Goal: Task Accomplishment & Management: Use online tool/utility

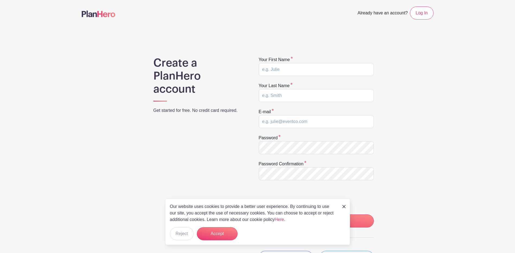
type input "T"
type input "KC"
type input "BSF"
click at [272, 120] on input "email" at bounding box center [316, 121] width 115 height 13
paste input "[EMAIL_ADDRESS][DOMAIN_NAME]"
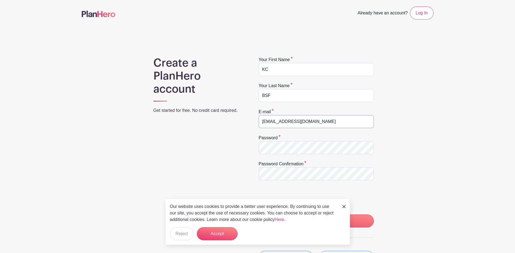
type input "[EMAIL_ADDRESS][DOMAIN_NAME]"
click at [425, 161] on div "Create a PlanHero account Get started for free. No credit card required. Your f…" at bounding box center [258, 172] width 352 height 231
click at [446, 141] on main "Already have an account? Log In Create a PlanHero account Get started for free.…" at bounding box center [257, 161] width 515 height 322
drag, startPoint x: 343, startPoint y: 206, endPoint x: 356, endPoint y: 189, distance: 21.1
click at [343, 206] on img at bounding box center [344, 206] width 3 height 3
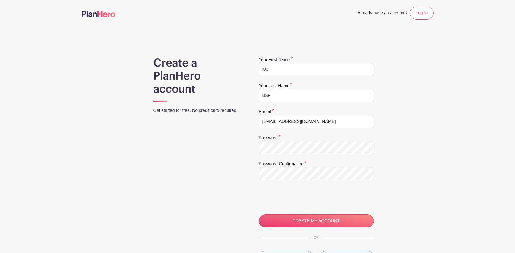
scroll to position [69, 0]
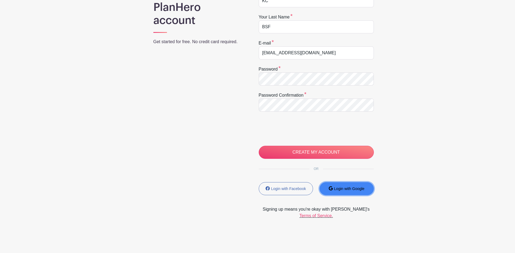
click at [344, 189] on small "Login with Google" at bounding box center [349, 189] width 30 height 4
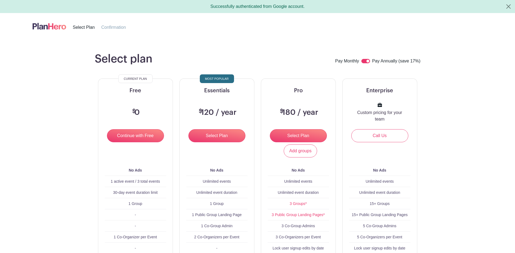
click at [345, 61] on label "Pay Monthly" at bounding box center [347, 61] width 24 height 7
click at [350, 61] on label "Pay Monthly" at bounding box center [347, 61] width 24 height 7
click at [363, 60] on input "checkbox" at bounding box center [366, 61] width 9 height 4
checkbox input "false"
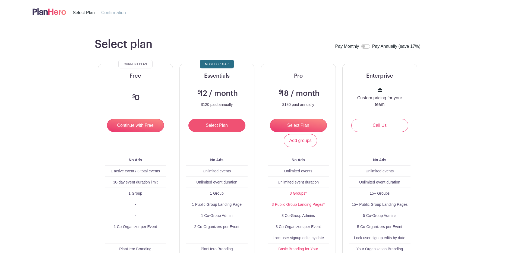
scroll to position [7, 0]
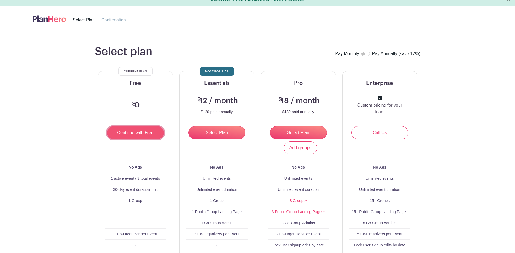
click at [136, 130] on input "Continue with Free" at bounding box center [135, 132] width 57 height 13
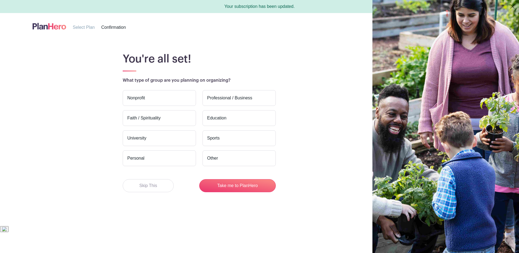
click at [134, 116] on label "Faith / Spirituality" at bounding box center [159, 118] width 73 height 16
click at [0, 0] on input "Faith / Spirituality" at bounding box center [0, 0] width 0 height 0
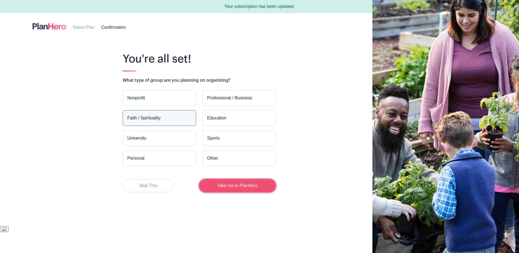
click at [233, 185] on button "Take me to PlanHero" at bounding box center [237, 185] width 77 height 13
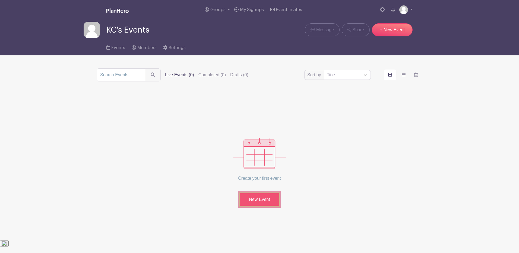
click at [259, 197] on link "New Event" at bounding box center [259, 200] width 41 height 14
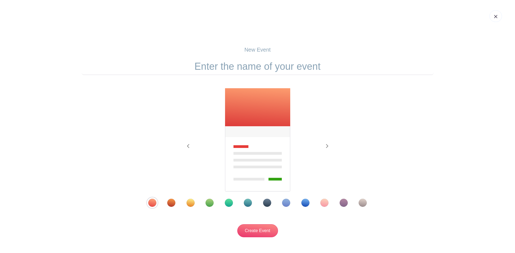
click at [250, 120] on img at bounding box center [258, 140] width 66 height 104
click at [327, 145] on icon "button" at bounding box center [327, 146] width 2 height 4
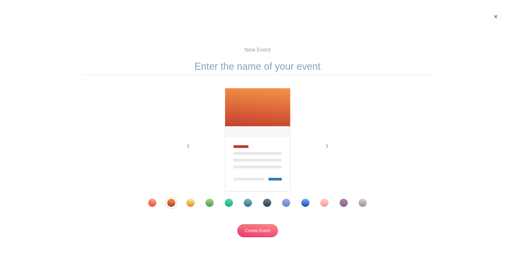
click at [245, 67] on input "text" at bounding box center [258, 66] width 352 height 17
type input "Volunteer #1"
click at [237, 224] on input "Create Event" at bounding box center [257, 230] width 41 height 13
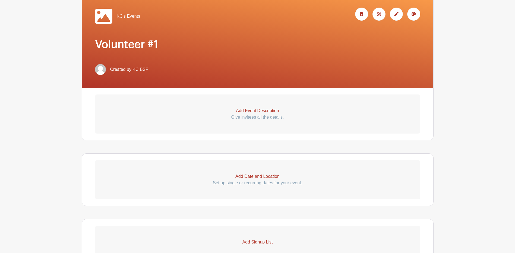
scroll to position [36, 0]
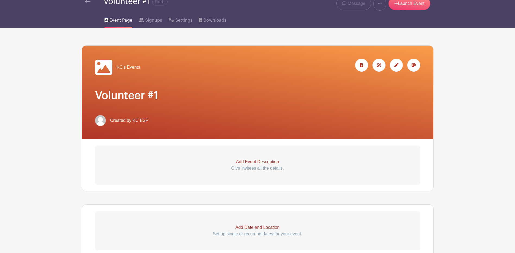
click at [397, 64] on icon at bounding box center [396, 65] width 4 height 4
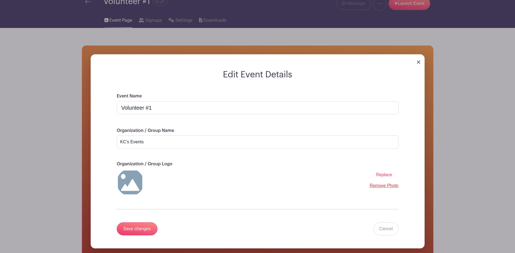
drag, startPoint x: 489, startPoint y: 91, endPoint x: 503, endPoint y: 85, distance: 14.7
click at [434, 90] on div "Edit Event Details Event Name Volunteer #1 Organization / Group Name KC's Event…" at bounding box center [258, 156] width 352 height 220
drag, startPoint x: 125, startPoint y: 142, endPoint x: 108, endPoint y: 136, distance: 18.1
click at [108, 137] on div "Event Name Volunteer #1 Organization / Group Name KC's Events Organization / Gr…" at bounding box center [258, 171] width 308 height 156
type input "BSF KC Men's Events"
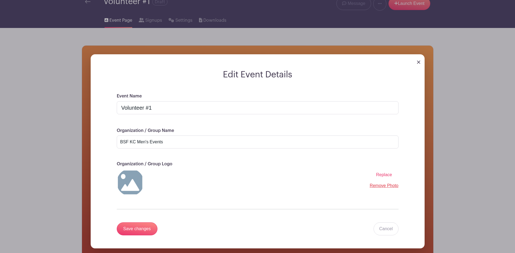
click at [384, 174] on span "Replace" at bounding box center [384, 174] width 16 height 5
click at [0, 0] on input "Replace" at bounding box center [0, 0] width 0 height 0
click at [387, 174] on span "Replace" at bounding box center [384, 174] width 16 height 5
click at [0, 0] on input "Replace" at bounding box center [0, 0] width 0 height 0
click at [134, 228] on input "Save changes" at bounding box center [137, 228] width 41 height 13
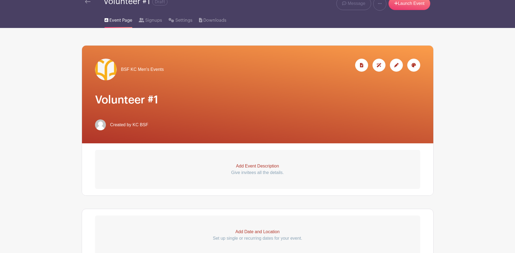
click at [250, 231] on p "Add Date and Location" at bounding box center [257, 232] width 325 height 7
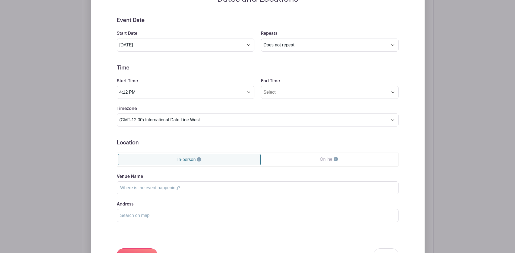
scroll to position [307, 0]
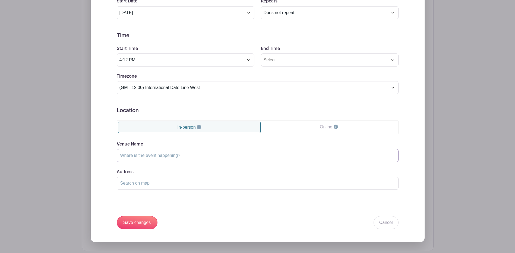
click at [123, 156] on input "Venue Name" at bounding box center [258, 155] width 282 height 13
type input "BSF KC Evening Men's Class - Emmanual Baptist Church"
click at [125, 184] on input "Address" at bounding box center [258, 183] width 282 height 13
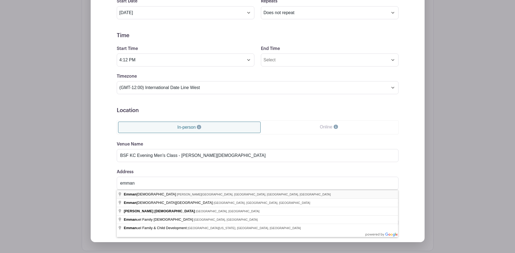
type input "Emmanuel Baptist Church, Metcalf Avenue, Overland Park, KS, USA"
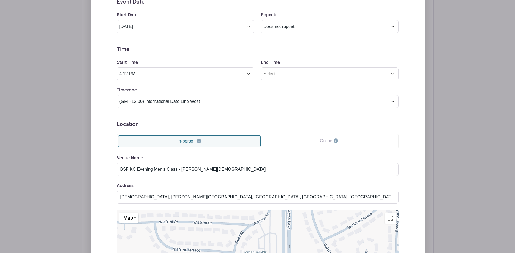
scroll to position [253, 0]
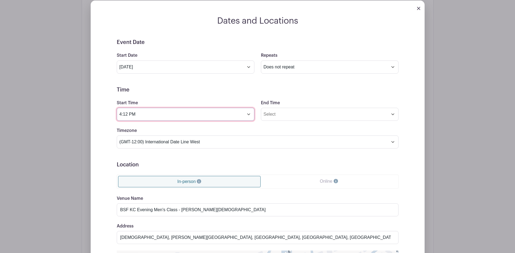
click at [249, 115] on input "4:12 PM" at bounding box center [186, 114] width 138 height 13
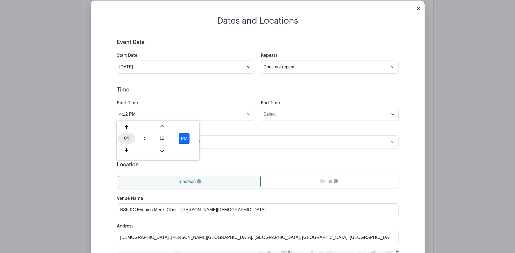
click at [126, 140] on div "04" at bounding box center [127, 138] width 18 height 10
click at [165, 137] on div "06" at bounding box center [167, 138] width 18 height 10
click at [161, 136] on div "12" at bounding box center [162, 138] width 18 height 10
click at [145, 150] on div "45" at bounding box center [147, 150] width 18 height 10
type input "6:45 PM"
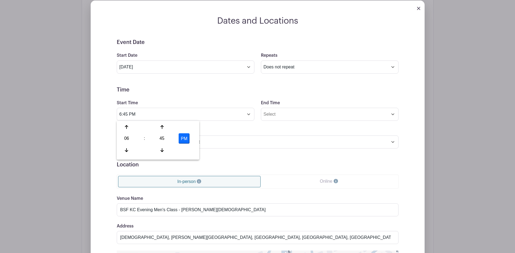
click at [252, 128] on div "Timezone (GMT-12:00) International Date Line West (GMT-11:00) American Samoa (G…" at bounding box center [258, 137] width 288 height 21
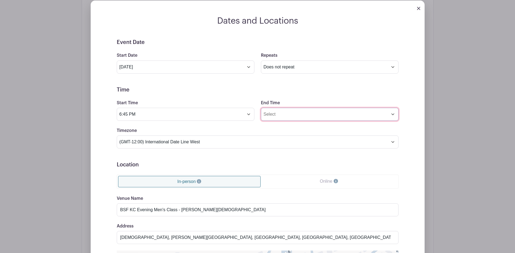
click at [393, 114] on input "End Time" at bounding box center [330, 114] width 138 height 13
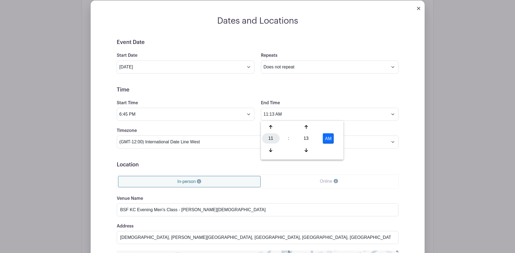
click at [269, 137] on div "11" at bounding box center [271, 138] width 18 height 10
click at [271, 149] on div "08" at bounding box center [271, 150] width 18 height 10
click at [306, 139] on div "13" at bounding box center [306, 138] width 18 height 10
click at [273, 151] on div "40" at bounding box center [271, 150] width 18 height 10
click at [327, 139] on button "AM" at bounding box center [328, 138] width 11 height 10
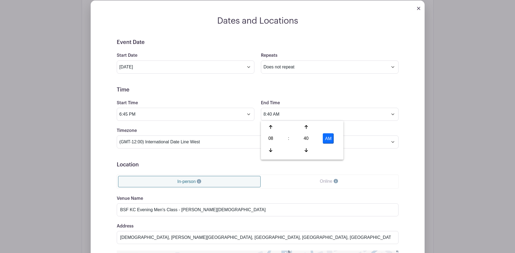
type input "8:40 PM"
click at [205, 90] on h5 "Time" at bounding box center [258, 90] width 282 height 7
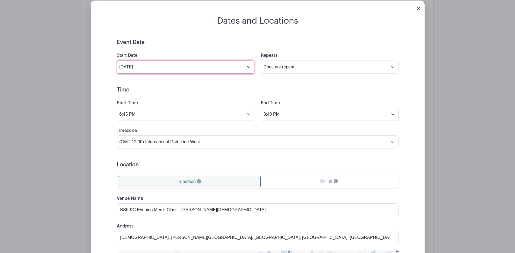
click at [140, 64] on input "Sep 9 2025" at bounding box center [186, 67] width 138 height 13
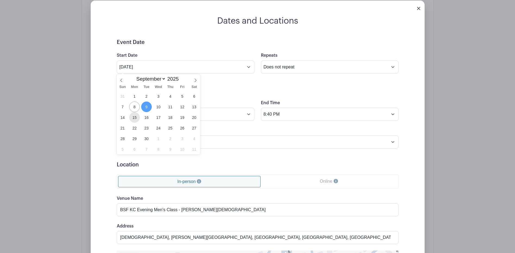
click at [133, 118] on span "15" at bounding box center [134, 117] width 11 height 11
type input "[DATE]"
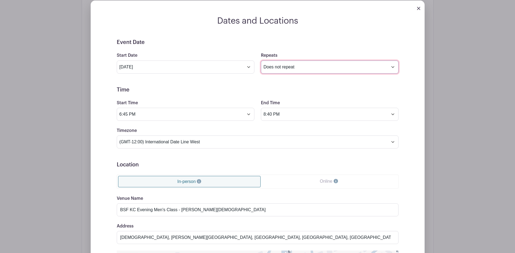
click at [309, 70] on select "Does not repeat Daily Weekly Monthly on day 15 Monthly on the third Monday Othe…" at bounding box center [330, 67] width 138 height 13
select select "weekly"
click at [261, 61] on select "Does not repeat Daily Weekly Monthly on day 15 Monthly on the third Monday Othe…" at bounding box center [330, 67] width 138 height 13
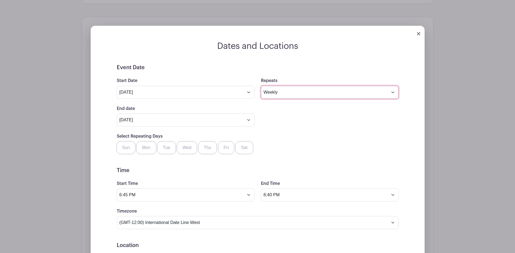
scroll to position [226, 0]
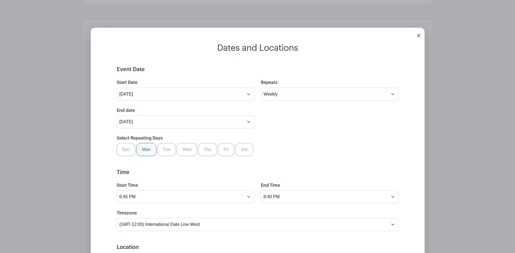
click at [146, 147] on label "Mon" at bounding box center [146, 149] width 20 height 13
click at [140, 147] on input "Mon" at bounding box center [139, 145] width 4 height 4
checkbox input "true"
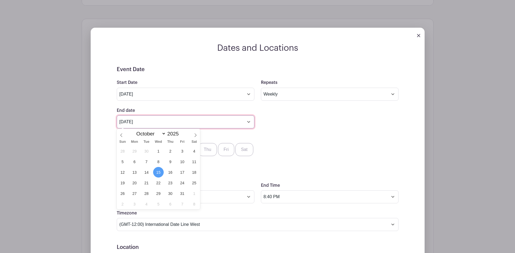
click at [249, 122] on input "Oct 15 2025" at bounding box center [186, 121] width 138 height 13
click at [195, 135] on icon at bounding box center [196, 135] width 4 height 4
select select "11"
click at [196, 135] on icon at bounding box center [196, 135] width 4 height 4
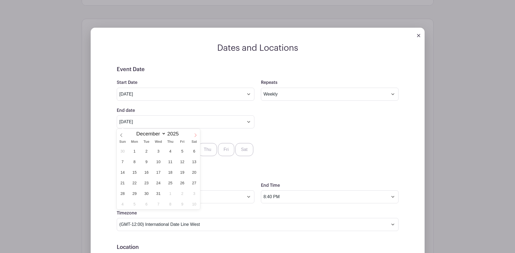
type input "2026"
click at [196, 135] on icon at bounding box center [196, 135] width 4 height 4
click at [164, 133] on select "January February March April May June July August September October November De…" at bounding box center [150, 134] width 32 height 6
select select "3"
click at [134, 131] on select "January February March April May June July August September October November De…" at bounding box center [150, 134] width 32 height 6
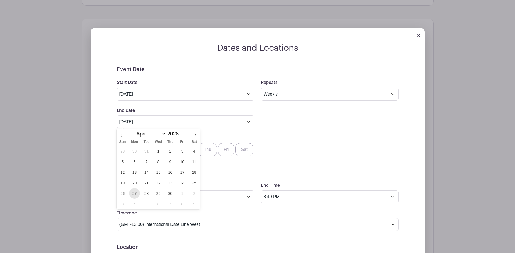
click at [135, 193] on span "27" at bounding box center [134, 193] width 11 height 11
type input "[DATE]"
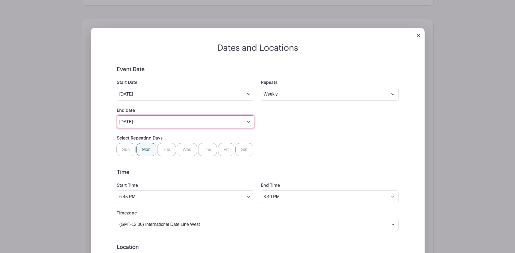
scroll to position [334, 0]
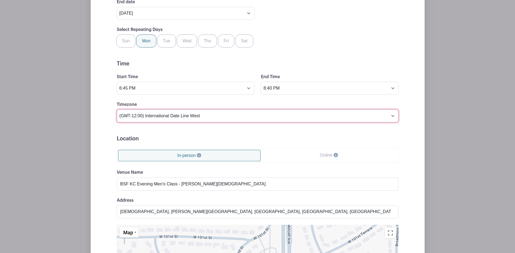
click at [203, 115] on select "(GMT-12:00) International Date Line West (GMT-11:00) American Samoa (GMT-11:00)…" at bounding box center [258, 115] width 282 height 13
select select "Central Time (US & Canada)"
click at [117, 109] on select "(GMT-12:00) International Date Line West (GMT-11:00) American Samoa (GMT-11:00)…" at bounding box center [258, 115] width 282 height 13
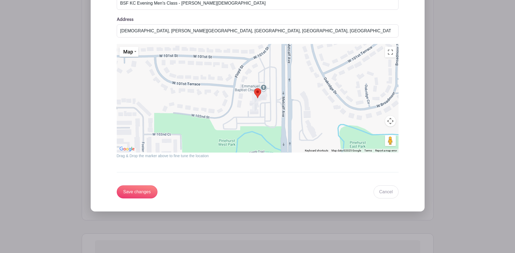
scroll to position [579, 0]
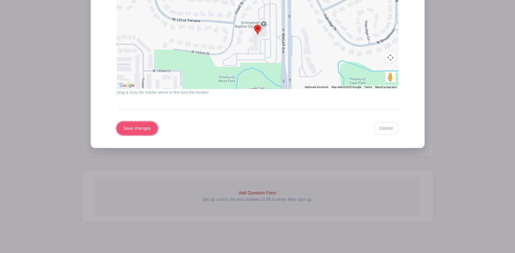
click at [142, 130] on input "Save changes" at bounding box center [137, 128] width 41 height 13
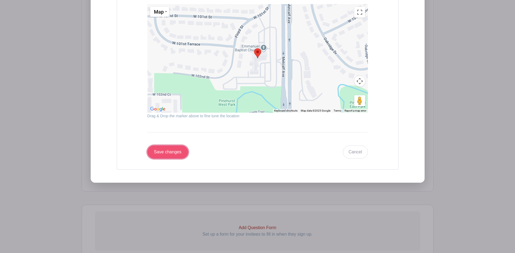
click at [172, 154] on input "Save changes" at bounding box center [167, 152] width 41 height 13
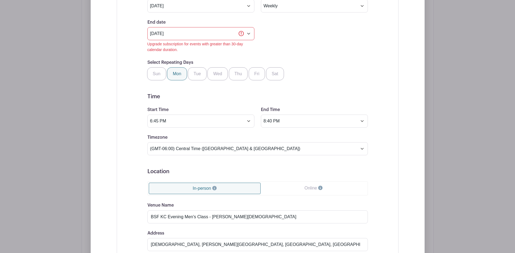
scroll to position [324, 0]
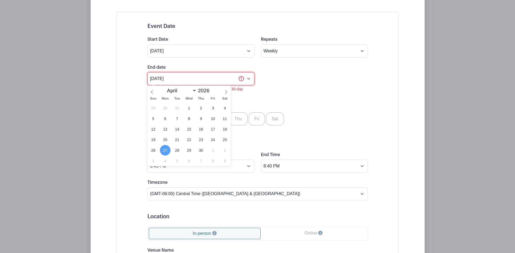
click at [248, 79] on input "Apr 27 2026" at bounding box center [200, 78] width 107 height 13
click at [152, 91] on icon at bounding box center [152, 92] width 4 height 4
select select "0"
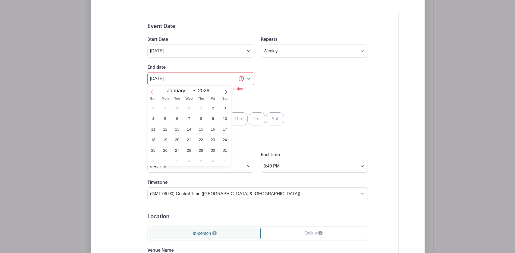
click at [152, 91] on icon at bounding box center [152, 92] width 4 height 4
type input "2025"
click at [152, 91] on icon at bounding box center [152, 92] width 4 height 4
select select "9"
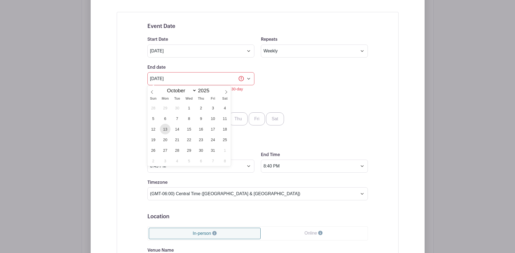
click at [166, 129] on span "13" at bounding box center [165, 129] width 11 height 11
type input "Oct 13 2025"
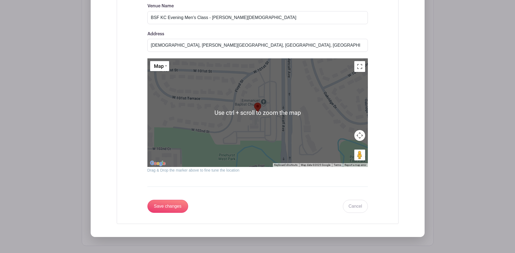
scroll to position [661, 0]
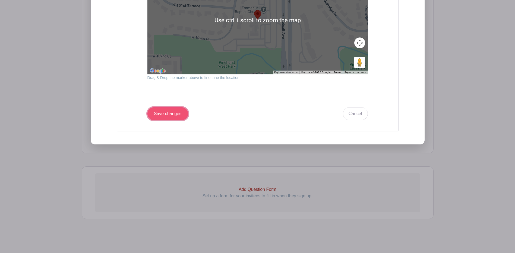
click at [165, 114] on input "Save changes" at bounding box center [167, 113] width 41 height 13
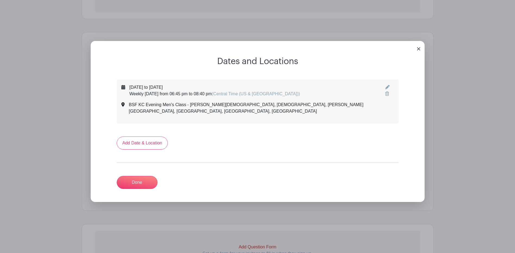
scroll to position [209, 0]
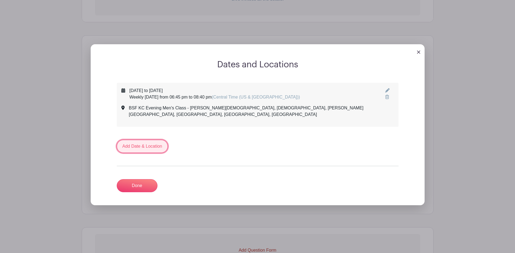
click at [142, 140] on link "Add Date & Location" at bounding box center [142, 146] width 51 height 13
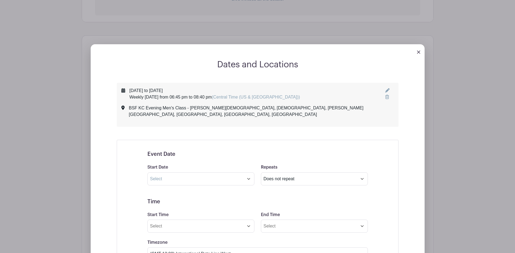
click at [419, 52] on img at bounding box center [418, 52] width 3 height 3
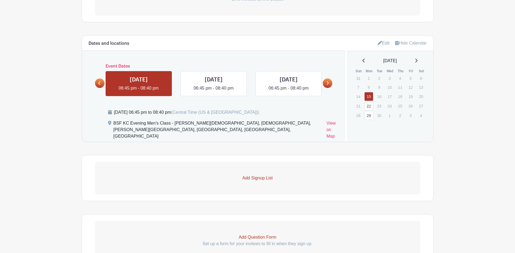
click at [256, 175] on p "Add Signup List" at bounding box center [257, 178] width 325 height 7
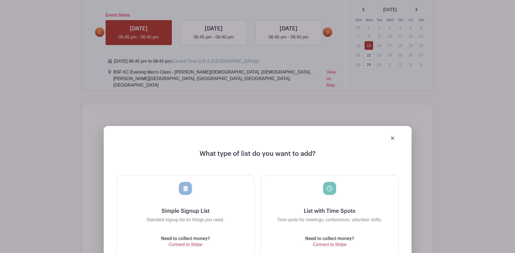
scroll to position [318, 0]
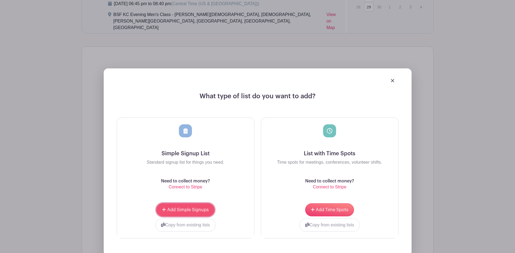
click at [177, 208] on span "Add Simple Signups" at bounding box center [188, 210] width 42 height 4
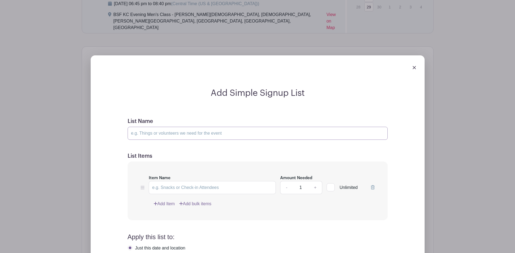
click at [148, 127] on input "List Name" at bounding box center [258, 133] width 260 height 13
type input "Volunteer"
click at [166, 181] on input "Item Name" at bounding box center [212, 187] width 127 height 13
type input "Volunteer"
click at [315, 181] on link "+" at bounding box center [316, 187] width 14 height 13
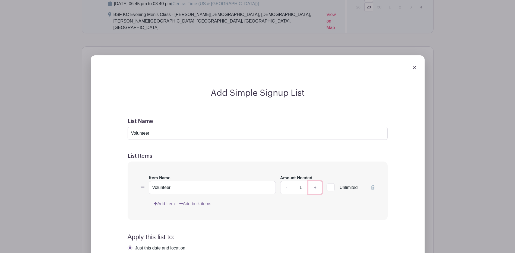
type input "2"
click at [229, 223] on form "List Name Volunteer List Items Item Name Volunteer Amount Needed - 2 + Unlimite…" at bounding box center [257, 239] width 273 height 254
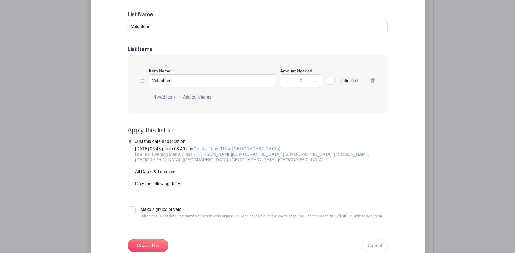
scroll to position [470, 0]
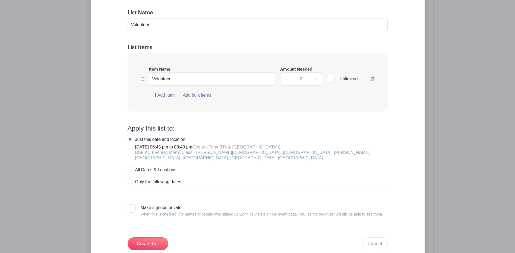
click at [128, 167] on label "All Dates & Locations" at bounding box center [152, 169] width 49 height 5
radio input "true"
click at [131, 205] on div at bounding box center [132, 209] width 8 height 8
click at [131, 205] on input "Make signups private When this is checked, the names of people who signed up wo…" at bounding box center [130, 207] width 4 height 4
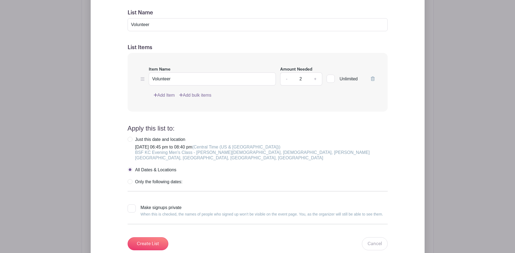
checkbox input "true"
click at [148, 237] on input "Create List" at bounding box center [148, 243] width 41 height 13
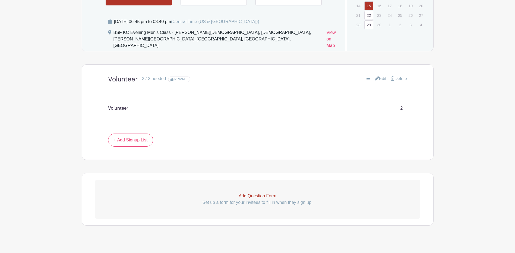
click at [249, 193] on p "Add Question Form" at bounding box center [257, 196] width 325 height 7
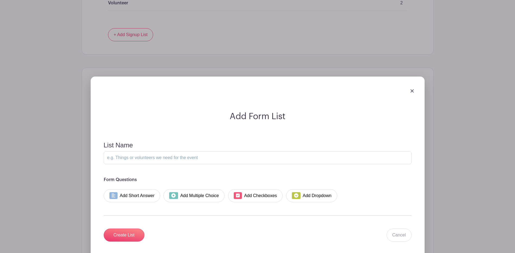
scroll to position [409, 0]
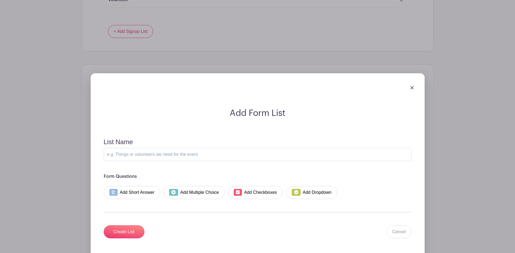
click at [413, 85] on link at bounding box center [412, 87] width 3 height 5
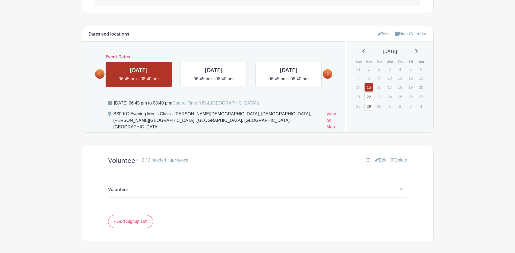
scroll to position [110, 0]
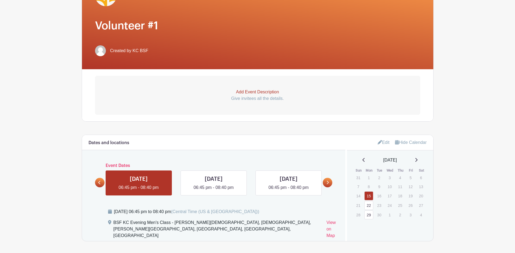
click at [264, 91] on p "Add Event Description" at bounding box center [257, 92] width 325 height 7
click at [251, 96] on p "Give invitees all the details." at bounding box center [257, 98] width 325 height 7
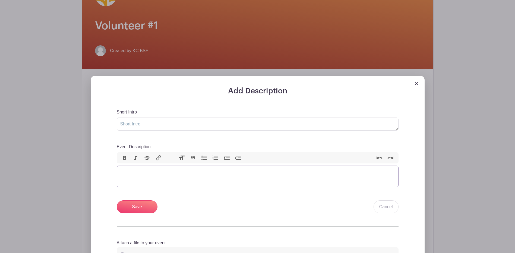
click at [123, 173] on trix-editor "Event Description" at bounding box center [258, 177] width 282 height 22
paste trix-editor "<div>Thank you for serving in the BSF Children’s Program! Each Monday night we …"
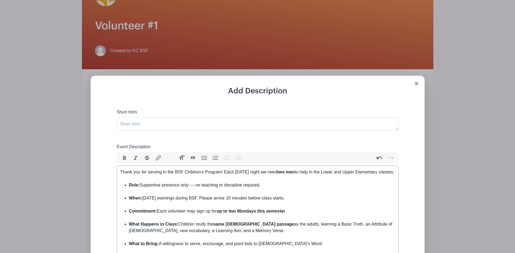
type trix-editor "<div>Thank you for serving in the BSF Children’s Program! Each Monday night we …"
click at [126, 125] on textarea "Short Intro" at bounding box center [258, 124] width 282 height 13
drag, startPoint x: 153, startPoint y: 125, endPoint x: 105, endPoint y: 120, distance: 48.6
click at [105, 120] on div "Add Description Short Intro Thank you for Event Description Bold Italic Striket…" at bounding box center [258, 231] width 308 height 289
drag, startPoint x: 223, startPoint y: 172, endPoint x: 116, endPoint y: 170, distance: 106.8
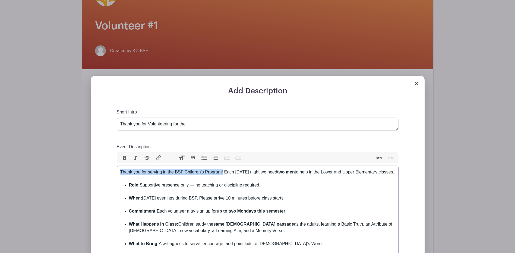
click at [116, 170] on div "Add Description Short Intro Thank you for Volunteering for the Event Descriptio…" at bounding box center [258, 231] width 308 height 289
copy div "Thank you for serving in the BSF Children’s Program!"
drag, startPoint x: 195, startPoint y: 125, endPoint x: 86, endPoint y: 123, distance: 109.8
click at [88, 124] on div "Add Description Short Intro Thank you for Volunteering for the Event Descriptio…" at bounding box center [257, 226] width 343 height 300
paste textarea "serving in the BSF Children’s Program!"
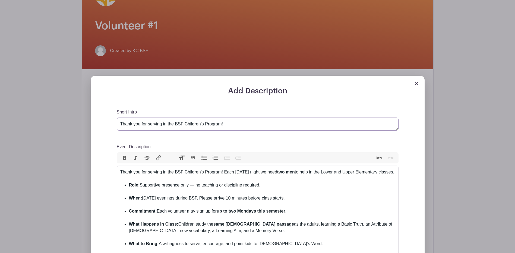
click at [190, 123] on textarea "Thank you for serving in the BSF Children’s Program!" at bounding box center [258, 124] width 282 height 13
type textarea "Thank you for serving in the BSF School Program!"
drag, startPoint x: 203, startPoint y: 171, endPoint x: 185, endPoint y: 172, distance: 18.5
click at [185, 172] on div "Thank you for serving in the BSF Children’s Program! Each Monday night we need …" at bounding box center [257, 175] width 275 height 13
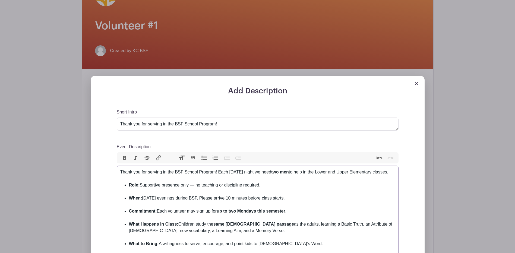
click at [230, 197] on li "When: Monday evenings during BSF. Please arrive 10 minutes before class starts." at bounding box center [262, 201] width 266 height 13
click at [275, 209] on strong "up to two Mondays this semester" at bounding box center [251, 211] width 68 height 5
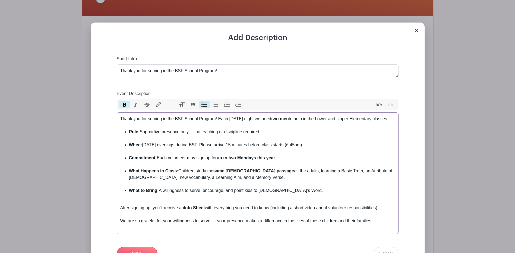
scroll to position [246, 0]
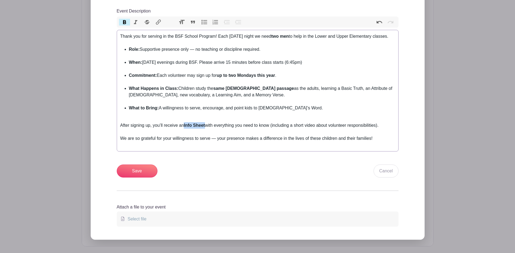
drag, startPoint x: 206, startPoint y: 124, endPoint x: 185, endPoint y: 124, distance: 21.2
click at [185, 124] on div "After signing up, you’ll receive an Info Sheet with everything you need to know…" at bounding box center [257, 128] width 275 height 13
type trix-editor "<div>Thank you for serving in the BSF School Program! Each Monday night we need…"
click at [132, 170] on input "Save" at bounding box center [137, 171] width 41 height 13
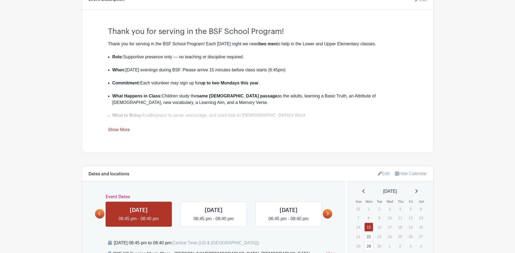
scroll to position [262, 0]
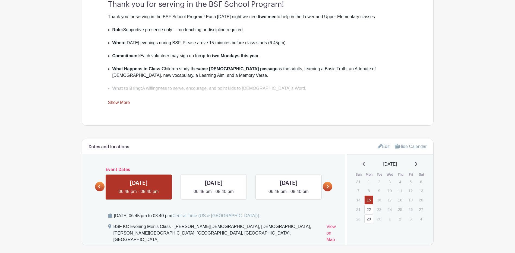
click at [115, 102] on link "Show More" at bounding box center [119, 103] width 22 height 7
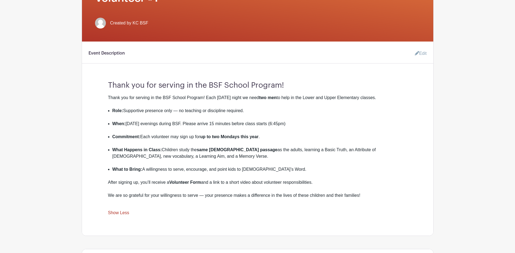
scroll to position [180, 0]
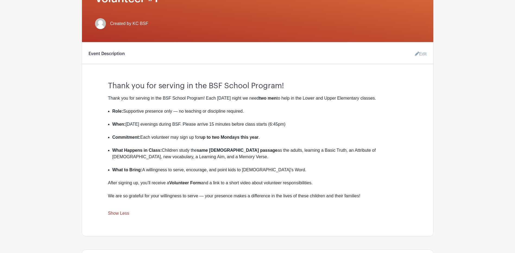
click at [418, 52] on icon at bounding box center [417, 54] width 4 height 4
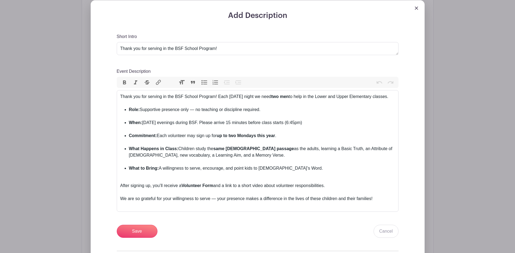
scroll to position [289, 0]
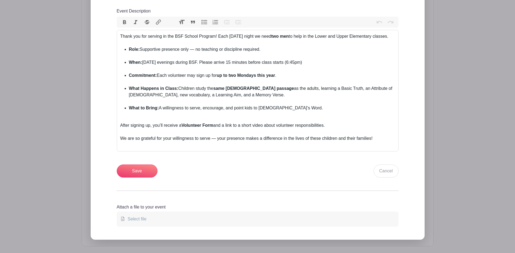
click at [128, 218] on span "Select file" at bounding box center [135, 219] width 21 height 5
click at [0, 0] on input "Select file" at bounding box center [0, 0] width 0 height 0
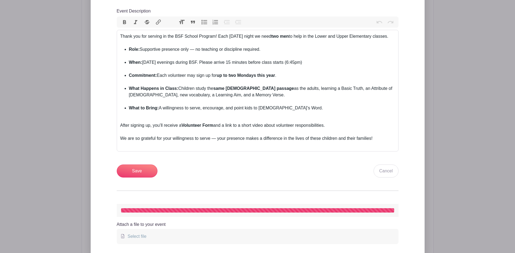
scroll to position [246, 0]
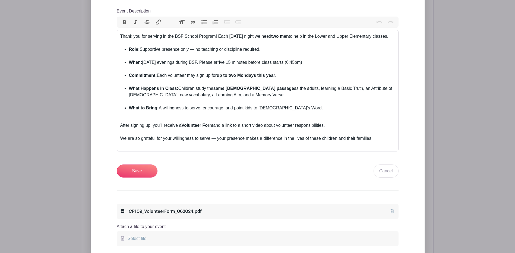
click at [136, 236] on span "Select file" at bounding box center [135, 238] width 21 height 5
click at [0, 0] on input "Select file" at bounding box center [0, 0] width 0 height 0
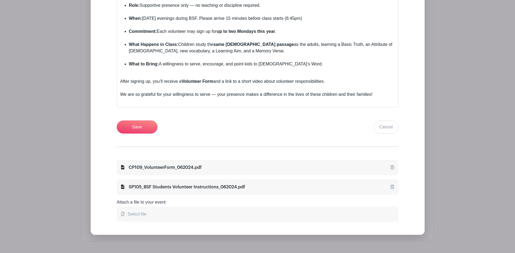
scroll to position [354, 0]
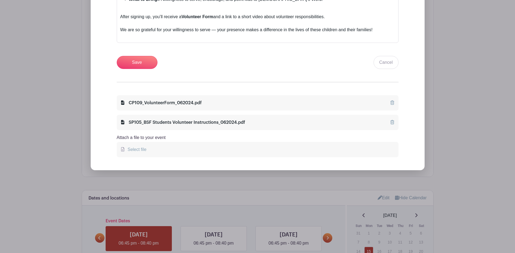
click at [140, 149] on span "Select file" at bounding box center [135, 149] width 21 height 5
click at [0, 0] on input "Select file" at bounding box center [0, 0] width 0 height 0
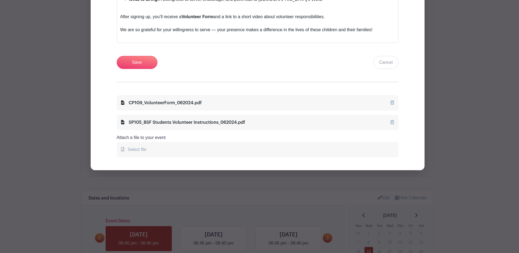
click at [221, 23] on div "After signing up, you’ll receive a Volunteer Form and a link to a short video a…" at bounding box center [257, 20] width 275 height 13
drag, startPoint x: 215, startPoint y: 16, endPoint x: 263, endPoint y: 14, distance: 47.9
click at [263, 14] on div "After signing up, you’ll receive a Volunteer Form and a link to a short video a…" at bounding box center [257, 20] width 275 height 13
click at [269, 14] on div "After signing up, you’ll receive a Volunteer Form and a link to a short video a…" at bounding box center [257, 20] width 275 height 13
click at [136, 59] on input "Save" at bounding box center [137, 62] width 41 height 13
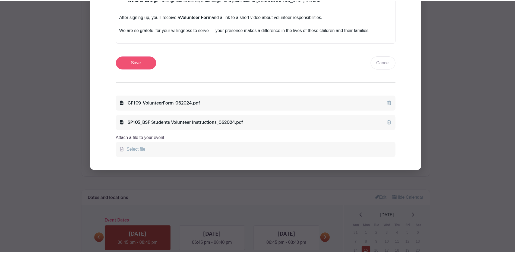
scroll to position [398, 0]
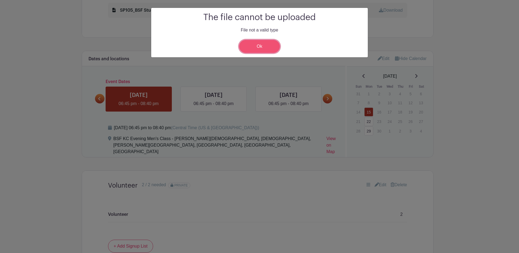
click at [254, 40] on link "Ok" at bounding box center [259, 46] width 41 height 13
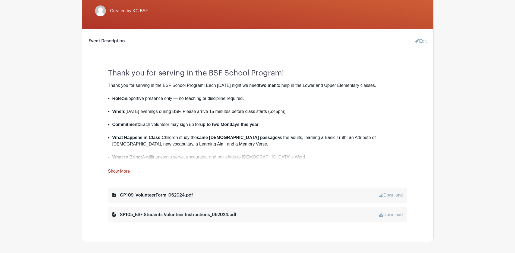
scroll to position [180, 0]
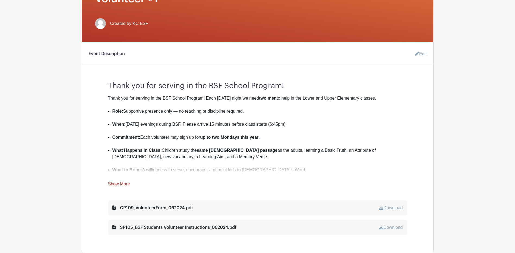
click at [415, 53] on icon at bounding box center [417, 54] width 4 height 4
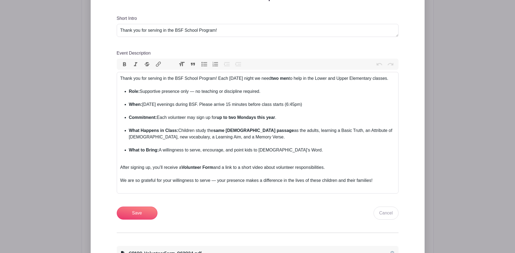
scroll to position [316, 0]
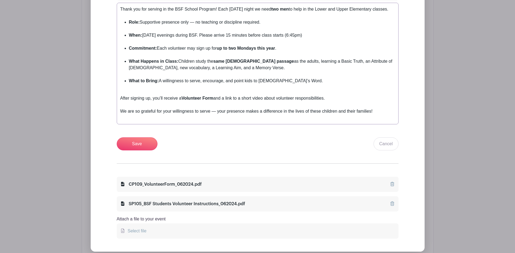
click at [224, 97] on div "After signing up, you’ll receive a Volunteer Form and a link to a short video a…" at bounding box center [257, 101] width 275 height 13
drag, startPoint x: 266, startPoint y: 98, endPoint x: 224, endPoint y: 93, distance: 42.1
click at [224, 93] on trix-editor "Thank you for serving in the BSF School Program! Each Monday night we need two …" at bounding box center [258, 64] width 282 height 122
drag, startPoint x: 153, startPoint y: 98, endPoint x: 116, endPoint y: 98, distance: 36.9
click at [116, 98] on div "Add Description Short Intro Thank you for serving in the BSF School Program! Ev…" at bounding box center [258, 88] width 308 height 328
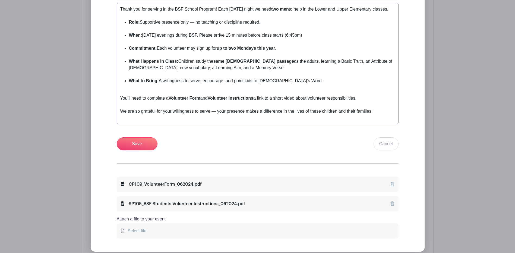
click at [282, 80] on li "What to Bring: A willingness to serve, encourage, and point kids to God’s Word." at bounding box center [262, 84] width 266 height 13
click at [161, 80] on li "What to Bring: A willingness to serve, encourage, and point kids to God’s Word." at bounding box center [262, 84] width 266 height 13
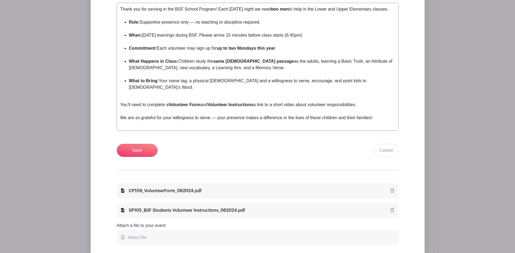
click at [256, 60] on strong "same Bible passage" at bounding box center [254, 61] width 81 height 5
click at [243, 23] on li "Role: Supportive presence only — no teaching or discipline required." at bounding box center [262, 25] width 266 height 13
click at [268, 48] on strong "up to two Mondays this year" at bounding box center [246, 48] width 58 height 5
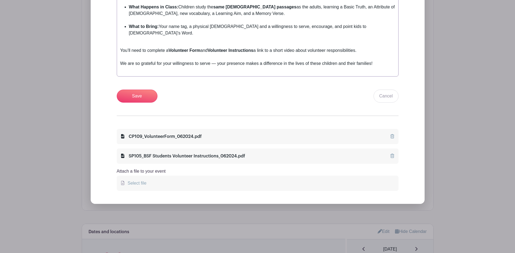
scroll to position [289, 0]
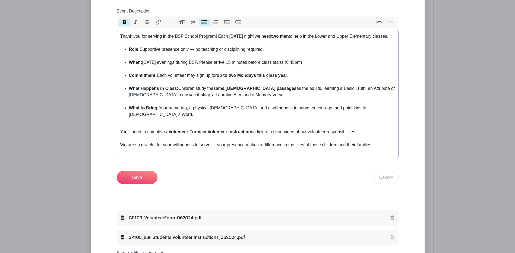
click at [122, 119] on trix-editor "Thank you for serving in the BSF School Program! Each Monday night we need two …" at bounding box center [258, 94] width 282 height 128
click at [119, 125] on trix-editor "Thank you for serving in the BSF School Program! Each Monday night we need two …" at bounding box center [258, 94] width 282 height 128
click at [365, 129] on div "You’ll need to complete a Volunteer Form and Volunteer Instructions a link to a…" at bounding box center [257, 135] width 275 height 13
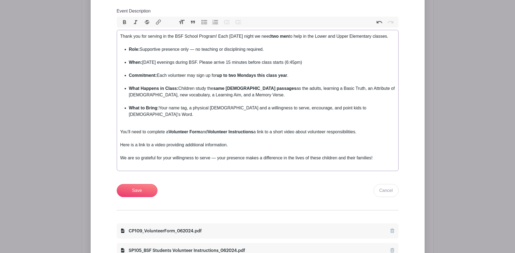
type trix-editor "<div>Thank you for serving in the BSF School Program! Each Monday night we need…"
drag, startPoint x: 226, startPoint y: 139, endPoint x: 139, endPoint y: 136, distance: 87.0
click at [139, 138] on div "You’ll need to complete a Volunteer Form and Volunteer Instructions a link to a…" at bounding box center [257, 142] width 275 height 26
click at [157, 21] on button "Link" at bounding box center [158, 22] width 11 height 7
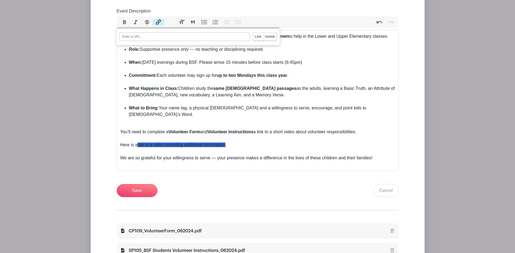
paste input "https://vimeo.com/989667785/839235602b?share=copy"
type input "https://vimeo.com/989667785/839235602b?share=copy"
click at [259, 34] on input "Link" at bounding box center [258, 37] width 10 height 8
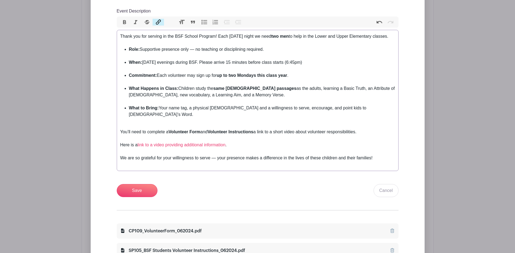
click at [277, 132] on div "You’ll need to complete a Volunteer Form and Volunteer Instructions a link to a…" at bounding box center [257, 142] width 275 height 26
click at [138, 184] on input "Save" at bounding box center [137, 190] width 41 height 13
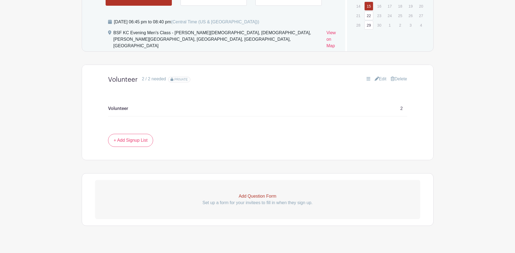
scroll to position [504, 0]
click at [126, 134] on link "+ Add Signup List" at bounding box center [130, 140] width 45 height 13
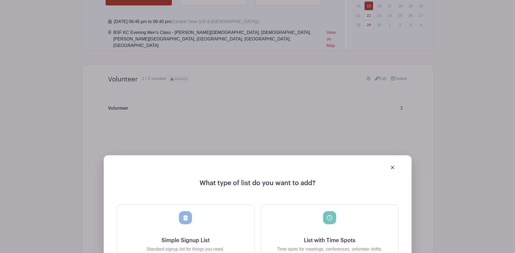
click at [393, 166] on img at bounding box center [392, 167] width 3 height 3
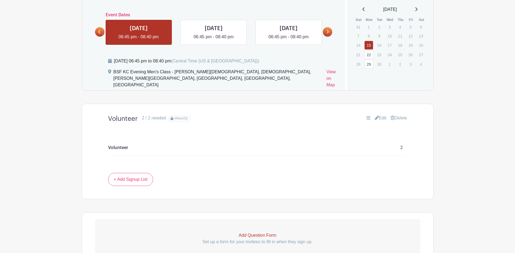
scroll to position [422, 0]
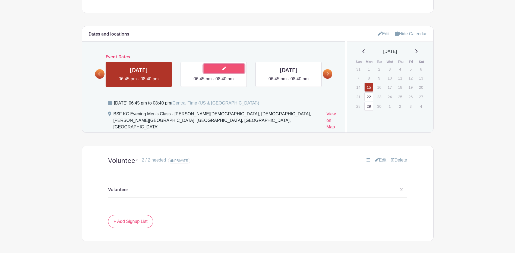
click at [212, 65] on link at bounding box center [224, 68] width 41 height 8
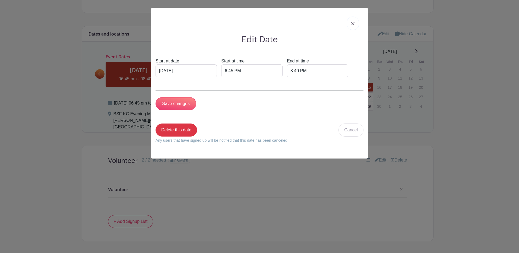
click at [356, 23] on link at bounding box center [353, 24] width 12 height 14
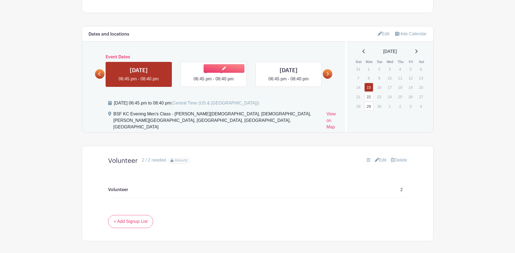
click at [214, 82] on link at bounding box center [214, 82] width 0 height 0
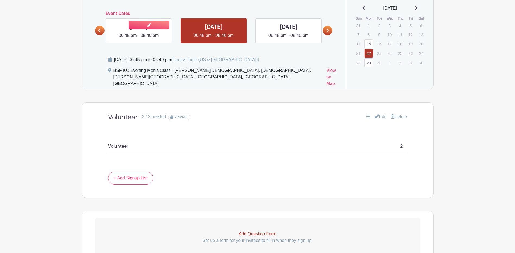
click at [139, 39] on link at bounding box center [139, 39] width 0 height 0
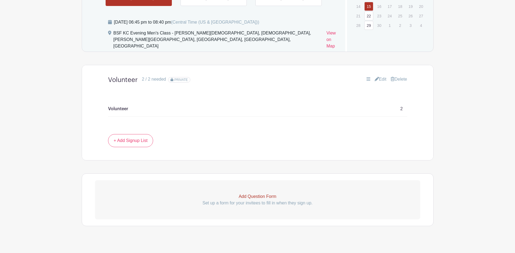
scroll to position [460, 0]
click at [253, 199] on p "Set up a form for your invitees to fill in when they sign up." at bounding box center [257, 202] width 325 height 7
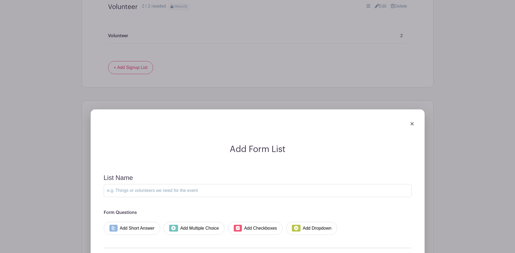
scroll to position [488, 0]
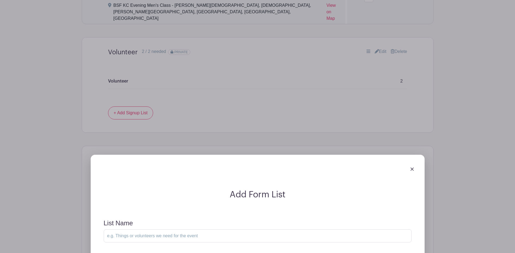
click at [375, 146] on div "Add Form List List Name Form Questions Add Short Answer Add Multiple Choice Add…" at bounding box center [258, 250] width 352 height 209
click at [413, 168] on img at bounding box center [412, 169] width 3 height 3
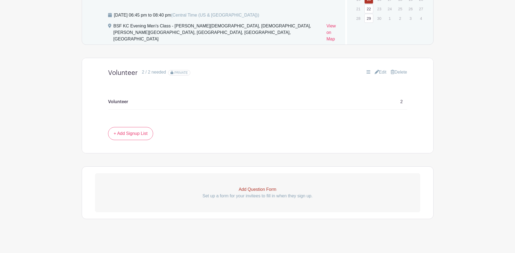
scroll to position [460, 0]
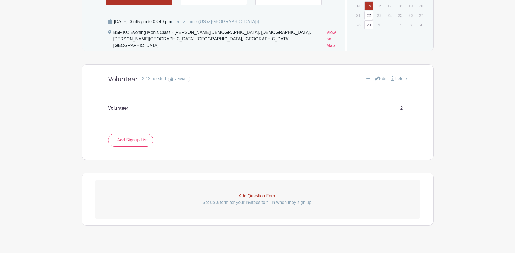
click at [381, 76] on link "Edit" at bounding box center [381, 79] width 12 height 7
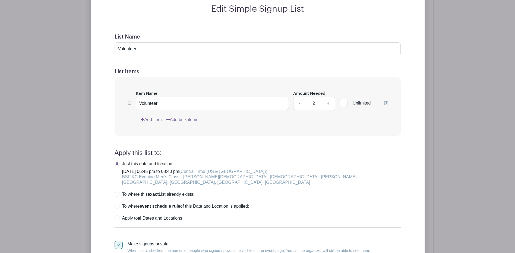
scroll to position [651, 0]
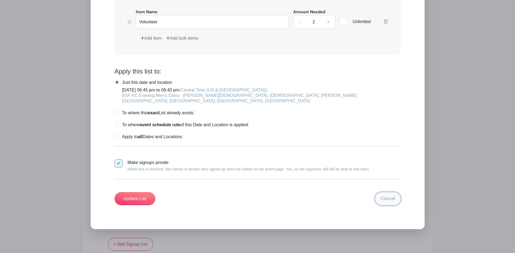
drag, startPoint x: 396, startPoint y: 186, endPoint x: 393, endPoint y: 182, distance: 5.0
click at [396, 192] on link "Cancel" at bounding box center [388, 198] width 26 height 13
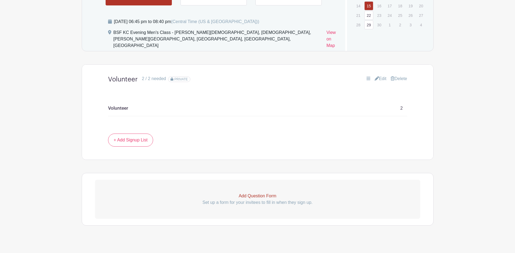
click at [254, 193] on p "Add Question Form" at bounding box center [257, 196] width 325 height 7
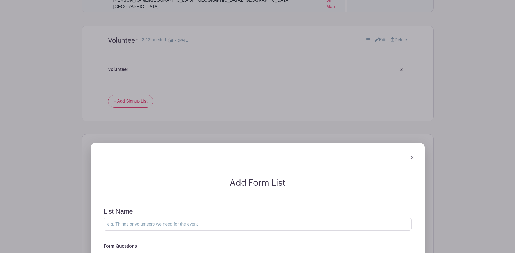
scroll to position [596, 0]
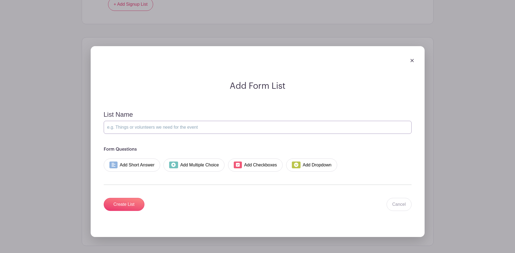
click at [123, 123] on input "List Name" at bounding box center [258, 127] width 308 height 13
type input "Sign Up Information"
click at [120, 159] on link "Add Short Answer" at bounding box center [132, 165] width 57 height 13
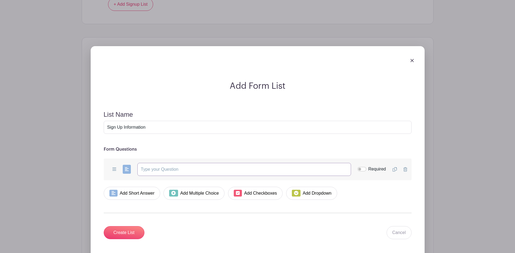
click at [146, 163] on input "text" at bounding box center [244, 169] width 214 height 13
type input "First Name"
click at [362, 167] on input "Required" at bounding box center [362, 169] width 9 height 4
checkbox input "true"
click at [124, 187] on link "Add Short Answer" at bounding box center [132, 193] width 57 height 13
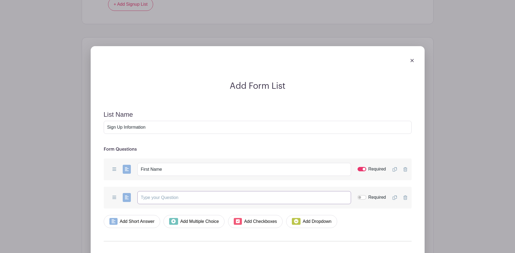
click at [162, 194] on input "text" at bounding box center [244, 197] width 214 height 13
type input "Last Name?"
click at [167, 164] on input "First Name" at bounding box center [244, 169] width 214 height 13
type input "First Name?"
click at [362, 195] on input "Required" at bounding box center [362, 197] width 9 height 4
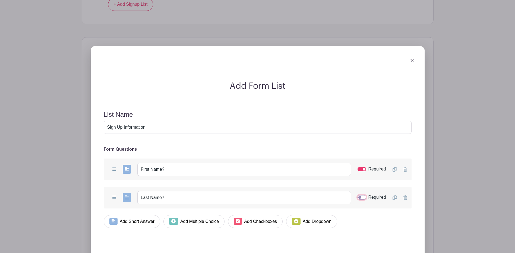
checkbox input "true"
click at [130, 215] on link "Add Short Answer" at bounding box center [132, 221] width 57 height 13
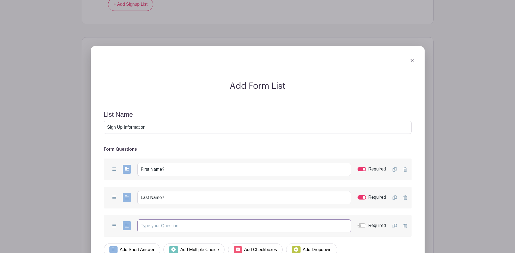
click at [150, 221] on input "text" at bounding box center [244, 225] width 214 height 13
type input "Cell Phone?"
click at [364, 224] on input "Required" at bounding box center [362, 226] width 9 height 4
checkbox input "true"
click at [129, 244] on link "Add Short Answer" at bounding box center [132, 249] width 57 height 13
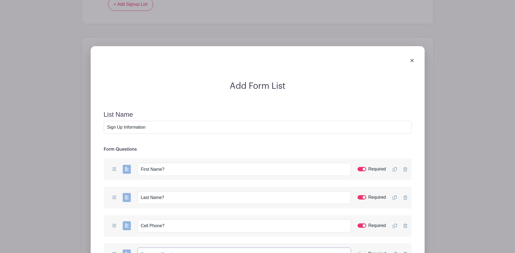
click at [150, 248] on input "text" at bounding box center [244, 254] width 214 height 13
type input "email Address"
click at [360, 252] on input "Required" at bounding box center [362, 254] width 9 height 4
checkbox input "true"
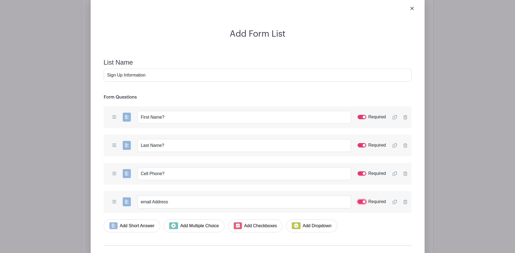
scroll to position [730, 0]
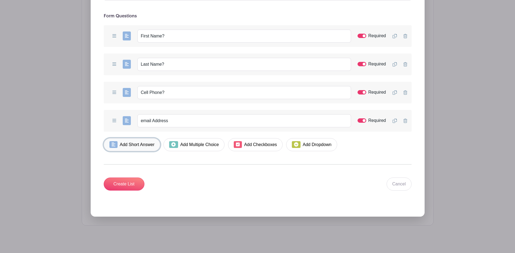
click at [128, 138] on link "Add Short Answer" at bounding box center [132, 144] width 57 height 13
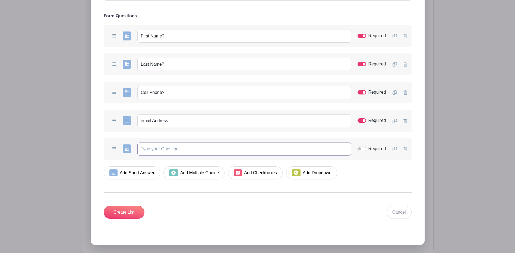
click at [158, 146] on input "text" at bounding box center [244, 149] width 214 height 13
type input "Group Leader's Name?"
click at [364, 147] on input "Required" at bounding box center [362, 149] width 9 height 4
checkbox input "true"
click at [174, 114] on input "email Address" at bounding box center [244, 120] width 214 height 13
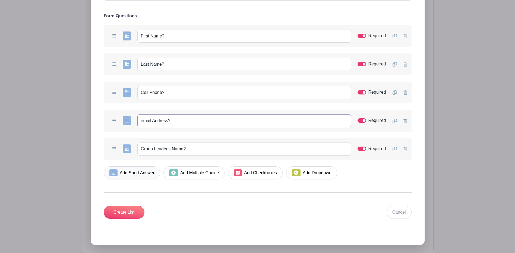
type input "email Address?"
click at [133, 168] on link "Add Short Answer" at bounding box center [132, 173] width 57 height 13
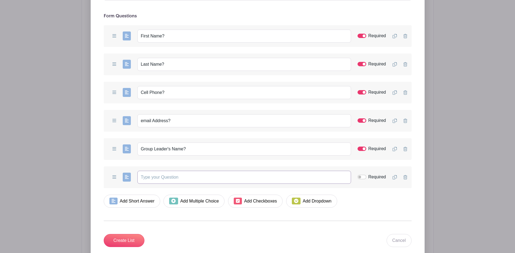
click at [155, 171] on input "text" at bounding box center [244, 177] width 214 height 13
type input "Do you have kids in the program?"
click at [139, 195] on link "Add Short Answer" at bounding box center [132, 201] width 57 height 13
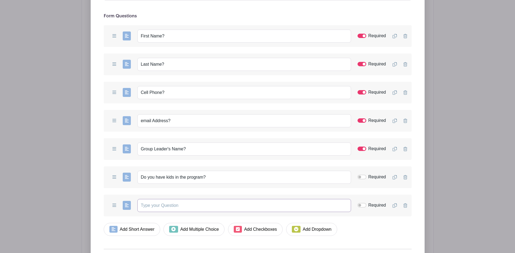
click at [156, 201] on input "text" at bounding box center [244, 205] width 214 height 13
type input "D"
type input "Have you helped in the School Program before?"
click at [128, 223] on link "Add Short Answer" at bounding box center [132, 229] width 57 height 13
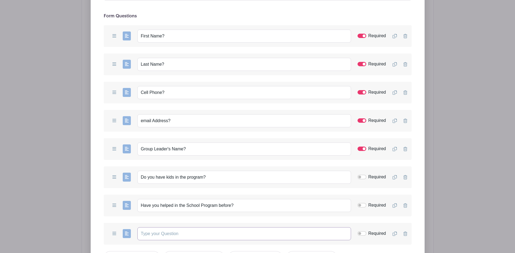
click at [151, 228] on input "text" at bounding box center [244, 233] width 214 height 13
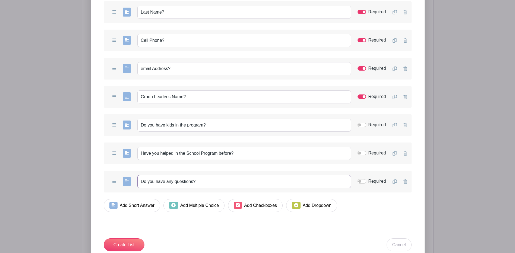
scroll to position [843, 0]
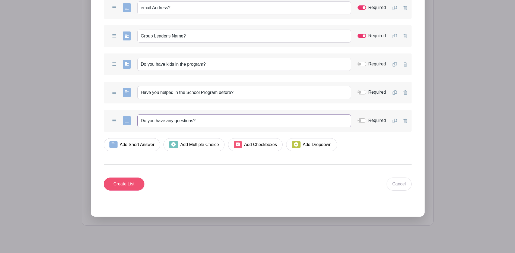
type input "Do you have any questions?"
click at [121, 178] on input "Create List" at bounding box center [124, 184] width 41 height 13
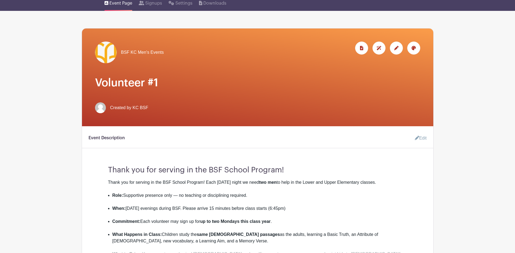
scroll to position [2, 0]
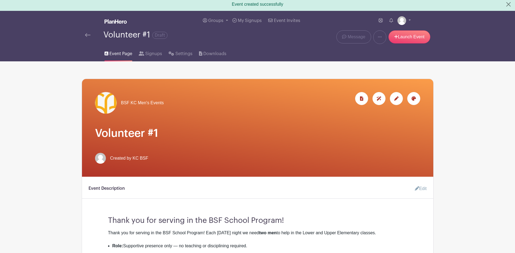
click at [397, 96] on div at bounding box center [396, 98] width 13 height 13
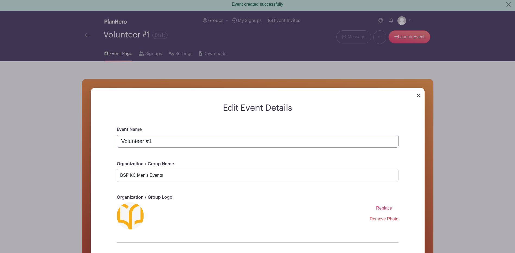
drag, startPoint x: 161, startPoint y: 140, endPoint x: 89, endPoint y: 142, distance: 71.2
click at [89, 142] on div "Edit Event Details Event Name Volunteer #1 Organization / Group Name BSF KC Men…" at bounding box center [258, 189] width 352 height 220
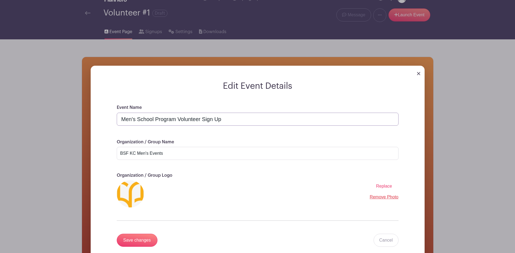
scroll to position [111, 0]
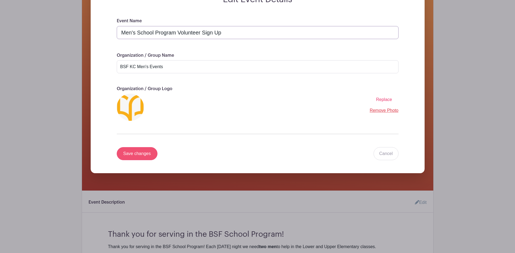
type input "Men's School Program Volunteer Sign Up"
click at [134, 155] on input "Save changes" at bounding box center [137, 153] width 41 height 13
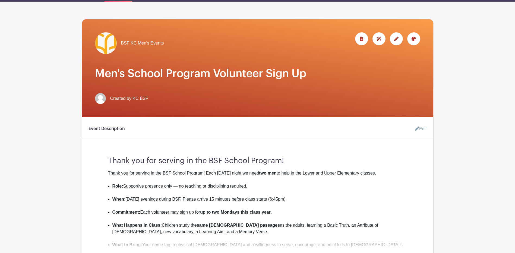
scroll to position [2, 0]
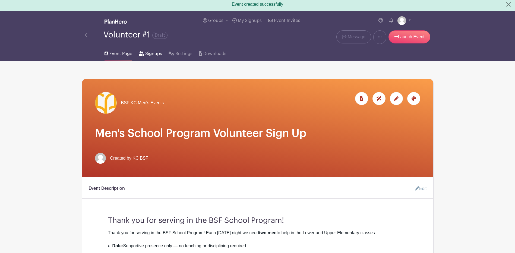
click at [146, 52] on span "Signups" at bounding box center [153, 54] width 17 height 7
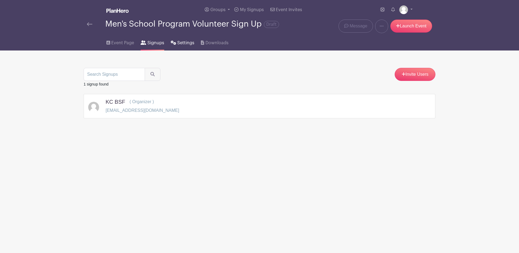
click at [177, 42] on span "Settings" at bounding box center [185, 43] width 17 height 7
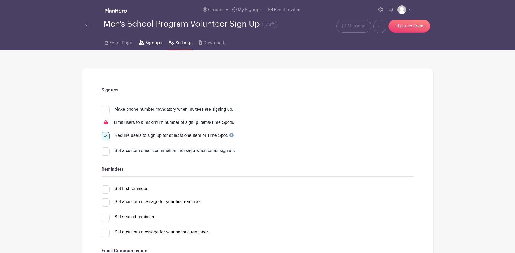
click at [149, 42] on span "Signups" at bounding box center [153, 43] width 17 height 7
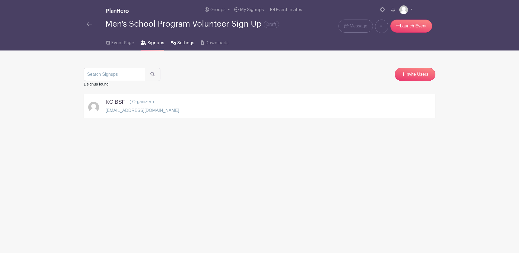
click at [180, 42] on span "Settings" at bounding box center [185, 43] width 17 height 7
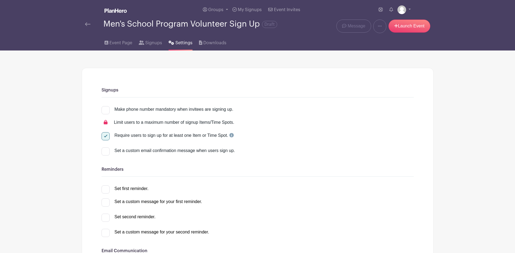
click at [104, 110] on div at bounding box center [106, 110] width 8 height 8
click at [104, 110] on input "Make phone number mandatory when invitees are signing up." at bounding box center [104, 108] width 4 height 4
checkbox input "true"
click at [106, 151] on div at bounding box center [106, 151] width 8 height 8
click at [105, 151] on input "Set a custom email confirmation message when users sign up." at bounding box center [104, 149] width 4 height 4
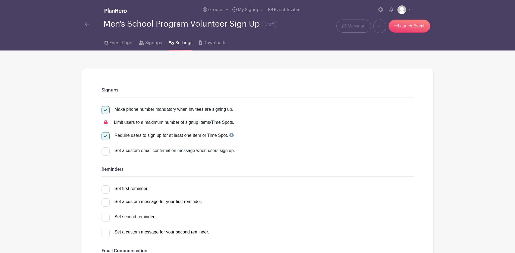
checkbox input "true"
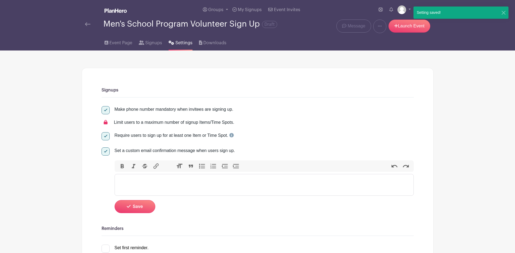
scroll to position [109, 0]
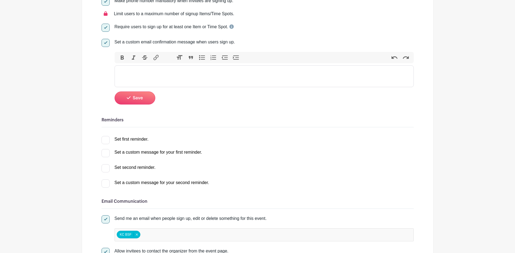
drag, startPoint x: 238, startPoint y: 41, endPoint x: 115, endPoint y: 40, distance: 122.5
click at [115, 40] on div "Set a custom email confirmation message when users sign up." at bounding box center [264, 42] width 299 height 7
copy div "Set a custom email confirmation message when users sign up."
click at [132, 71] on trix-editor at bounding box center [264, 76] width 299 height 22
paste trix-editor "<div>Thank you for signing up to serve in the <strong>BSF Children’s Program</s…"
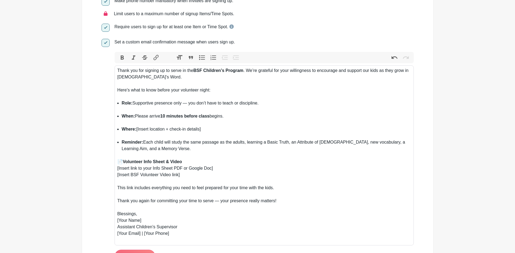
click at [217, 71] on strong "BSF Children’s Program" at bounding box center [218, 70] width 50 height 5
click at [201, 102] on li "Role: Supportive presence only — you don’t have to teach or discipline." at bounding box center [266, 106] width 289 height 13
click at [165, 115] on strong "10 minutes before class" at bounding box center [184, 116] width 49 height 5
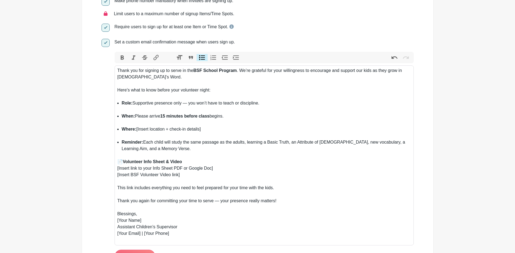
drag, startPoint x: 206, startPoint y: 129, endPoint x: 137, endPoint y: 128, distance: 68.7
click at [137, 128] on li "Where: [Insert location + check-in details]" at bounding box center [266, 132] width 289 height 13
click at [153, 149] on li "Reminder: Each child will study the same passage as the adults, learning a Basi…" at bounding box center [266, 149] width 289 height 20
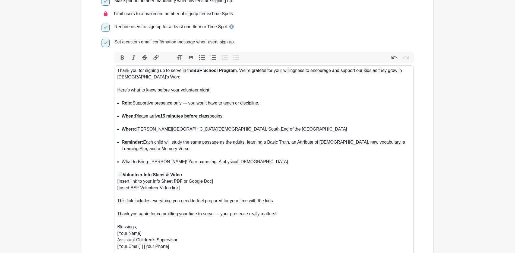
click at [187, 187] on div "📄 Volunteer Info Sheet & Video [Insert link to your Info Sheet PDF or Google Do…" at bounding box center [264, 185] width 294 height 26
drag, startPoint x: 193, startPoint y: 187, endPoint x: 117, endPoint y: 175, distance: 77.1
click at [117, 175] on trix-editor "Thank you for signing up to serve in the BSF School Program . We’re grateful fo…" at bounding box center [264, 161] width 299 height 193
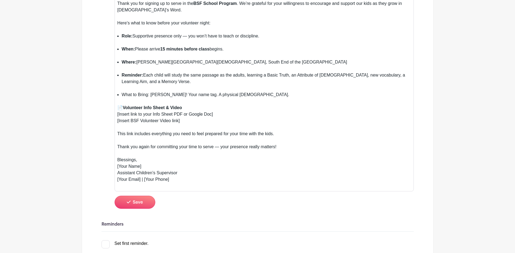
scroll to position [163, 0]
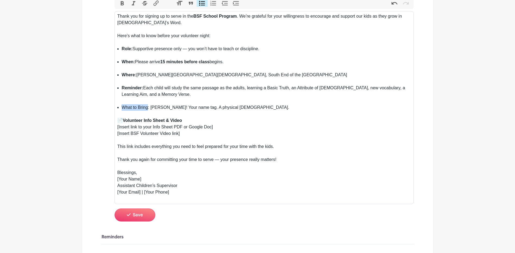
drag, startPoint x: 149, startPoint y: 108, endPoint x: 122, endPoint y: 108, distance: 26.3
click at [122, 108] on li "What to Bring: Joy! Your name tag. A physical Bible." at bounding box center [266, 110] width 289 height 13
drag, startPoint x: 183, startPoint y: 134, endPoint x: 117, endPoint y: 130, distance: 66.4
click at [117, 130] on trix-editor "Thank you for signing up to serve in the BSF School Program . We’re grateful fo…" at bounding box center [264, 107] width 299 height 193
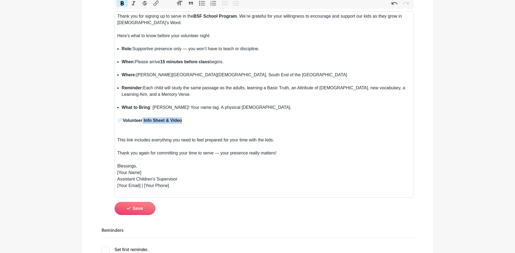
drag, startPoint x: 144, startPoint y: 119, endPoint x: 182, endPoint y: 124, distance: 38.6
click at [182, 124] on div "📄 Volunteer Info Sheet & Video" at bounding box center [264, 127] width 294 height 20
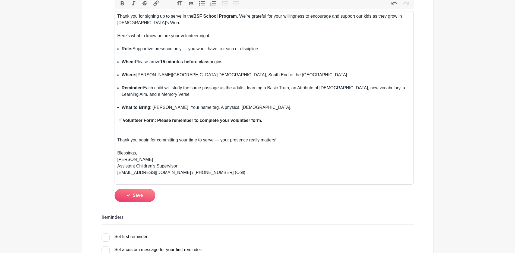
type trix-editor "<div>Thank you for signing up to serve in the <strong>BSF School Program</stron…"
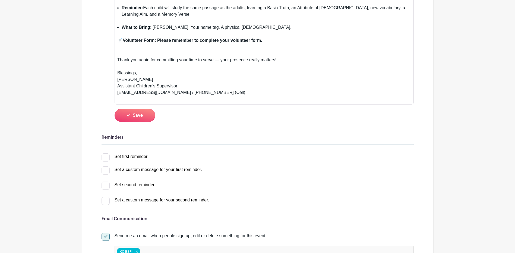
scroll to position [244, 0]
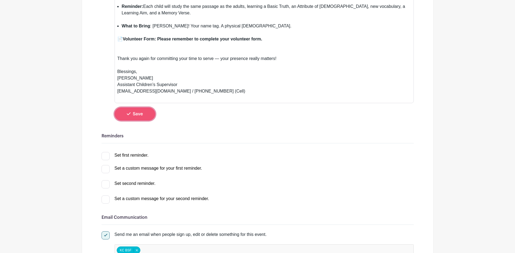
click at [137, 114] on span "Save" at bounding box center [138, 114] width 10 height 4
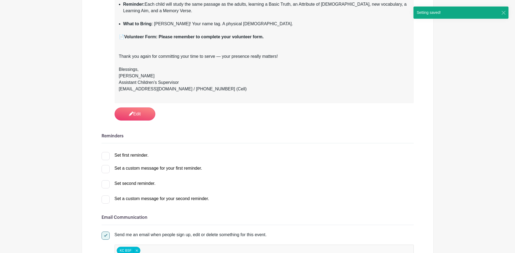
click at [107, 156] on div at bounding box center [106, 156] width 8 height 8
click at [105, 156] on input "Set first reminder." at bounding box center [104, 154] width 4 height 4
checkbox input "true"
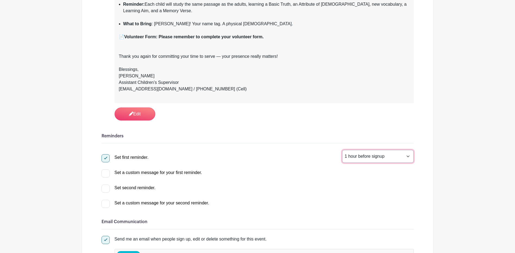
click at [405, 156] on select "1 hour before signup 2 hours before signup 3 hours before signup 4 hours before…" at bounding box center [378, 156] width 72 height 13
click at [105, 188] on div at bounding box center [106, 189] width 8 height 8
click at [105, 188] on input "Set second reminder." at bounding box center [104, 187] width 4 height 4
select select "2"
checkbox input "true"
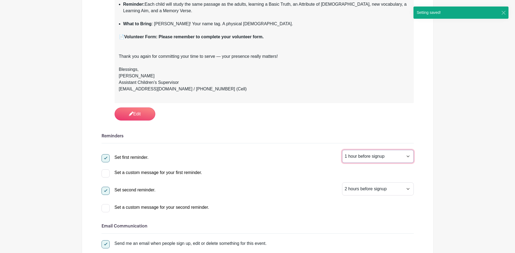
click at [407, 155] on select "1 hour before signup 2 hours before signup 3 hours before signup 4 hours before…" at bounding box center [378, 156] width 72 height 13
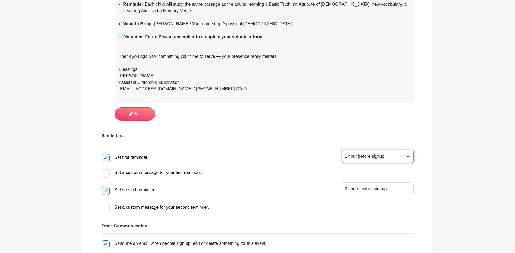
select select "72"
click at [342, 150] on select "1 hour before signup 2 hours before signup 3 hours before signup 4 hours before…" at bounding box center [378, 156] width 72 height 13
click at [410, 190] on select "1 hour before signup 2 hours before signup 3 hours before signup 4 hours before…" at bounding box center [378, 189] width 72 height 13
select select "3"
click at [342, 183] on select "1 hour before signup 2 hours before signup 3 hours before signup 4 hours before…" at bounding box center [378, 189] width 72 height 13
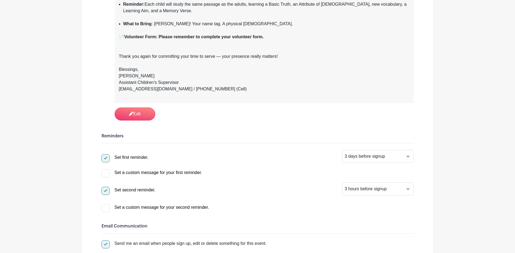
click at [105, 174] on div at bounding box center [106, 174] width 8 height 8
click at [105, 173] on input "Set a custom message for your first reminder." at bounding box center [104, 172] width 4 height 4
checkbox input "true"
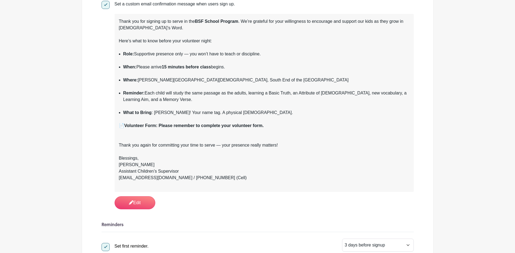
scroll to position [100, 0]
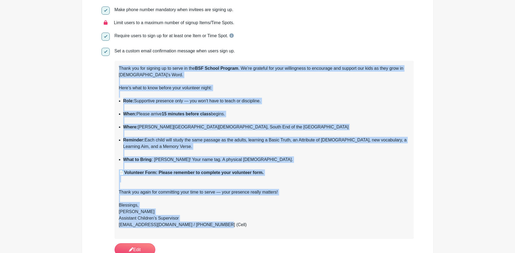
drag, startPoint x: 119, startPoint y: 67, endPoint x: 214, endPoint y: 227, distance: 185.6
click at [214, 227] on div "Thank you for signing up to serve in the BSF School Program . We’re grateful fo…" at bounding box center [264, 150] width 291 height 170
copy div "Thank you for signing up to serve in the BSF School Program . We’re grateful fo…"
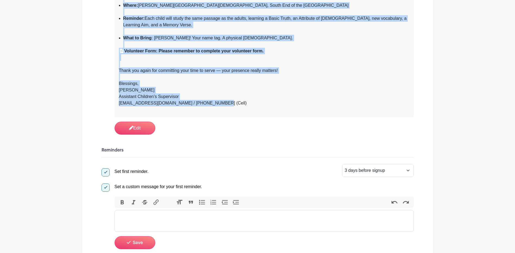
scroll to position [263, 0]
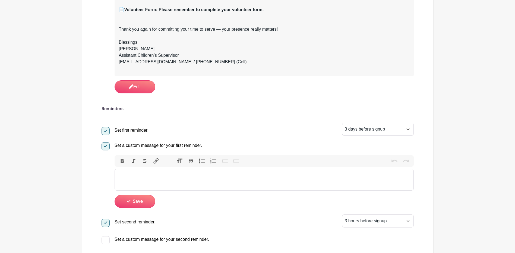
click at [136, 176] on trix-editor at bounding box center [264, 180] width 299 height 22
paste trix-editor "<div>Thank you for signing up to serve in the <strong>BSF School Program</stron…"
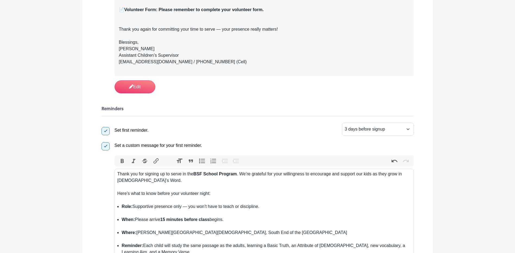
click at [237, 174] on strong "BSF School Program" at bounding box center [214, 174] width 43 height 5
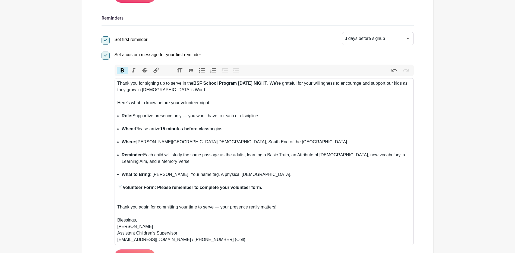
scroll to position [371, 0]
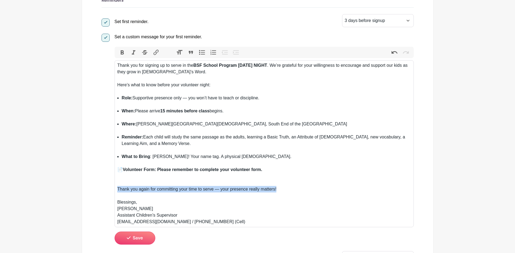
drag, startPoint x: 281, startPoint y: 188, endPoint x: 114, endPoint y: 188, distance: 167.1
click at [114, 188] on div "Set a custom message for your first reminder. Bold Italic Strikethrough Link He…" at bounding box center [258, 138] width 312 height 213
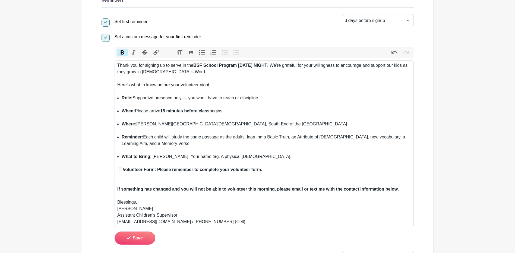
click at [324, 161] on li "What to Bring : Joy! Your name tag. A physical Bible." at bounding box center [266, 159] width 289 height 13
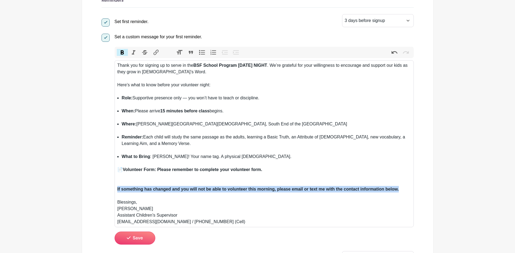
drag, startPoint x: 397, startPoint y: 189, endPoint x: 117, endPoint y: 187, distance: 280.3
click at [117, 187] on trix-editor "Thank you for signing up to serve in the BSF School Program this MONDAY NIGHT .…" at bounding box center [264, 143] width 299 height 167
click at [134, 53] on button "Italic" at bounding box center [133, 52] width 11 height 7
click at [268, 189] on em "If something has changed and you will not be able to volunteer this morning, pl…" at bounding box center [258, 189] width 282 height 5
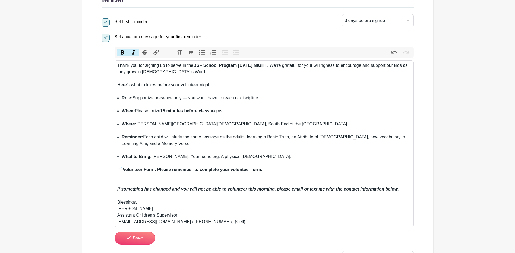
click at [265, 187] on em "If something has changed and you will not be able to volunteer this morning, pl…" at bounding box center [258, 189] width 282 height 5
click at [398, 189] on div "If something has changed and you will not be able to volunteer [DATE], please e…" at bounding box center [264, 192] width 294 height 13
click at [118, 214] on div "Blessings, Tim New Assistant Children’s Supervisor timnew@onsitelogic.com / 913…" at bounding box center [264, 212] width 294 height 26
type trix-editor "<div>Thank you for signing up to serve in the <strong>BSF School Program this M…"
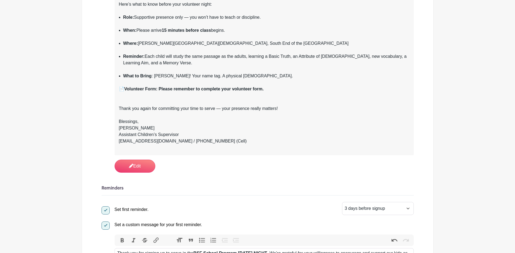
scroll to position [181, 0]
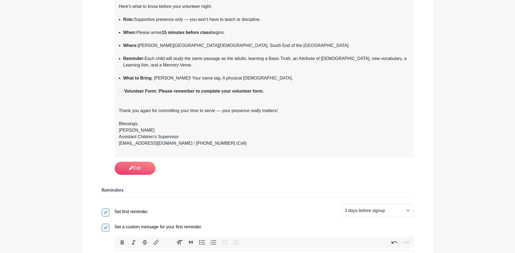
click at [119, 136] on div "Blessings, Tim New Assistant Children’s Supervisor timnew@onsitelogic.com / 913…" at bounding box center [264, 137] width 291 height 33
click at [120, 136] on div "Blessings, Tim New Assistant Children’s Supervisor timnew@onsitelogic.com / 913…" at bounding box center [264, 137] width 291 height 33
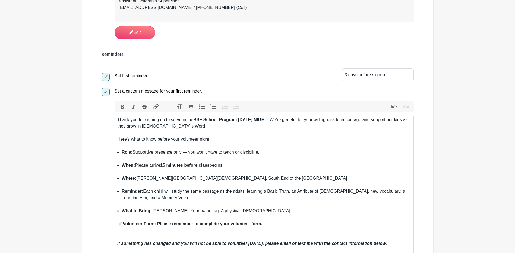
scroll to position [453, 0]
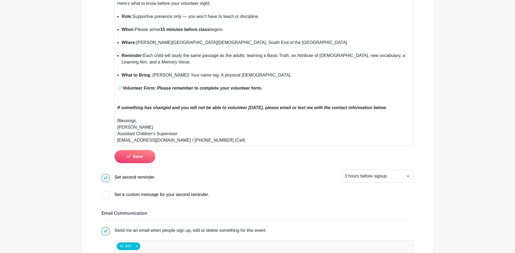
drag, startPoint x: 401, startPoint y: 108, endPoint x: 117, endPoint y: 109, distance: 284.4
click at [117, 109] on trix-editor "Thank you for signing up to serve in the BSF School Program this MONDAY NIGHT .…" at bounding box center [264, 62] width 299 height 167
click at [140, 158] on span "Save" at bounding box center [138, 157] width 10 height 4
click at [215, 140] on div "Blessings, Tim New Assistant Children’s Supervisor timnew@onsitelogic.com / 913…" at bounding box center [264, 131] width 294 height 26
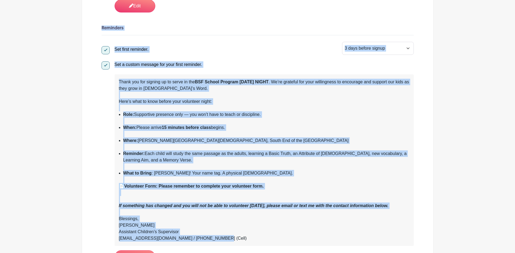
scroll to position [334, 0]
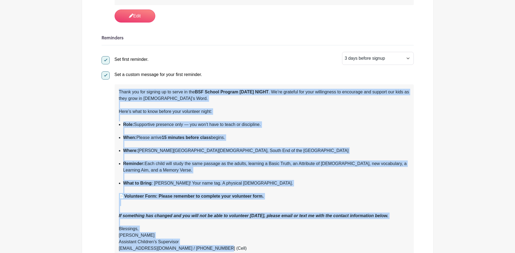
drag, startPoint x: 231, startPoint y: 139, endPoint x: 116, endPoint y: 92, distance: 124.5
click at [116, 92] on div "Thank you for signing up to serve in the BSF School Program this MONDAY NIGHT .…" at bounding box center [264, 170] width 299 height 172
copy div "Thank you for signing up to serve in the BSF School Program this MONDAY NIGHT .…"
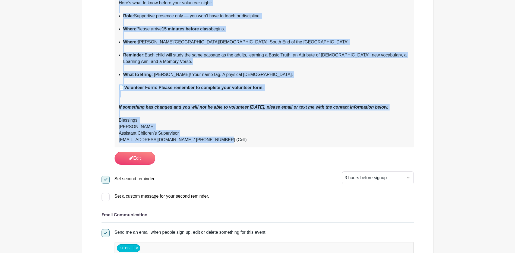
scroll to position [551, 0]
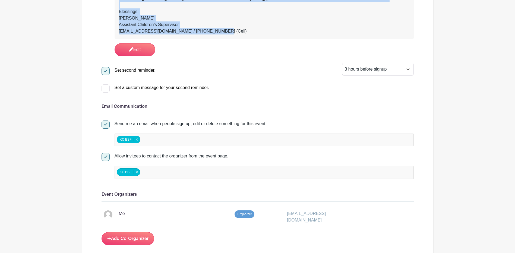
click at [107, 88] on div at bounding box center [106, 88] width 8 height 8
click at [105, 88] on input "Set a custom message for your second reminder." at bounding box center [104, 86] width 4 height 4
checkbox input "true"
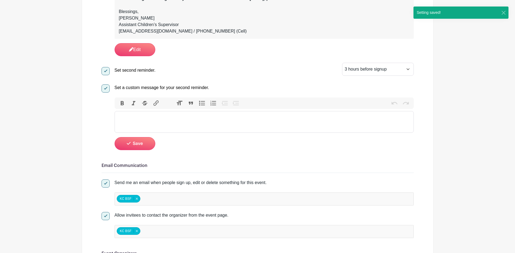
click at [127, 116] on trix-editor at bounding box center [264, 122] width 299 height 22
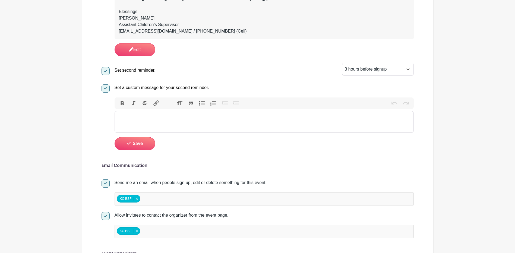
paste trix-editor "<div>Thank you for signing up to serve in the <strong>BSF School Program this M…"
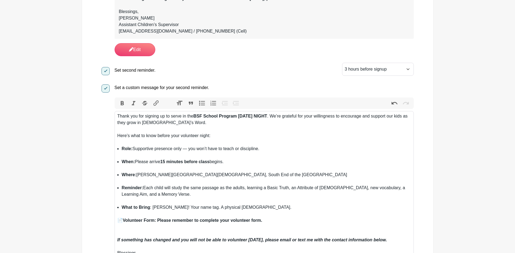
click at [117, 115] on trix-editor "Thank you for signing up to serve in the BSF School Program this MONDAY NIGHT .…" at bounding box center [264, 194] width 299 height 167
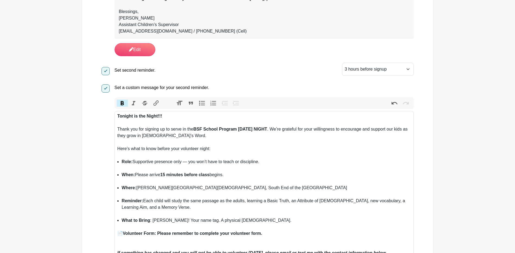
drag, startPoint x: 239, startPoint y: 129, endPoint x: 281, endPoint y: 129, distance: 41.6
click at [267, 129] on strong "BSF School Program [DATE] NIGHT" at bounding box center [230, 129] width 74 height 5
drag, startPoint x: 163, startPoint y: 174, endPoint x: 230, endPoint y: 175, distance: 66.8
click at [230, 175] on li "When: Please arrive 15 minutes before class begins." at bounding box center [266, 178] width 289 height 13
drag, startPoint x: 263, startPoint y: 162, endPoint x: 120, endPoint y: 162, distance: 143.7
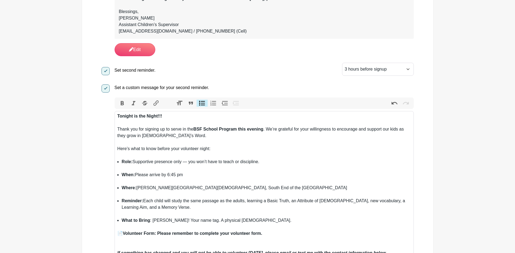
click at [120, 162] on ul "Role: Supportive presence only — you won’t have to teach or discipline. When: P…" at bounding box center [264, 195] width 294 height 72
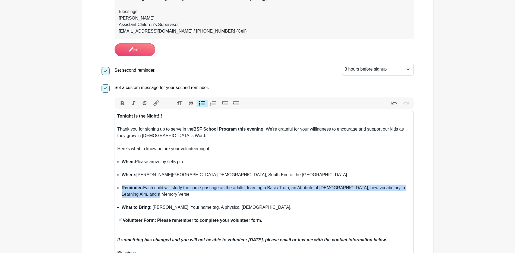
drag, startPoint x: 156, startPoint y: 194, endPoint x: 118, endPoint y: 188, distance: 38.5
click at [122, 188] on li "Reminder: Each child will study the same passage as the adults, learning a Basi…" at bounding box center [266, 195] width 289 height 20
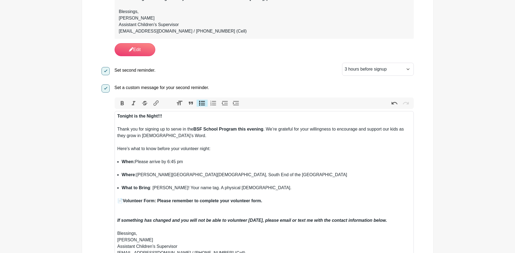
click at [121, 211] on div "📄 Volunteer Form: Please remember to complete your volunteer form." at bounding box center [264, 208] width 294 height 20
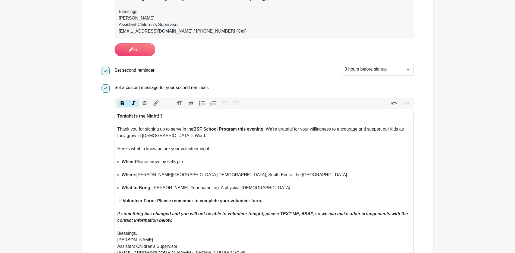
type trix-editor "<div><strong>Tonight is the Night!!!</strong><br><br>Thank you for signing up t…"
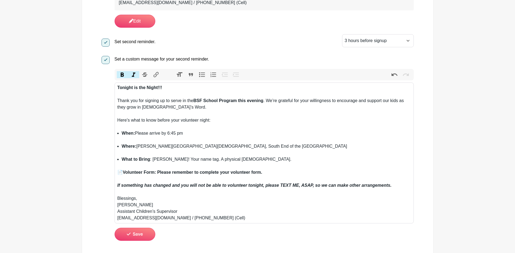
scroll to position [632, 0]
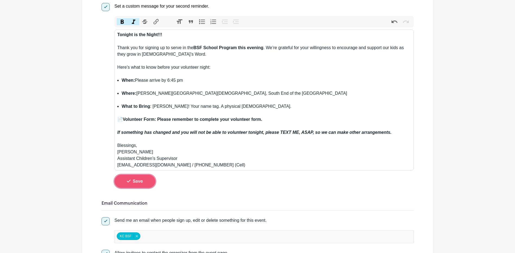
click at [135, 178] on button "Save" at bounding box center [135, 181] width 41 height 13
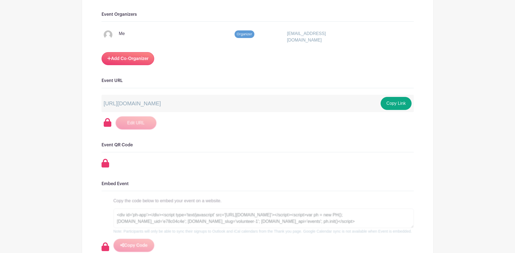
scroll to position [904, 0]
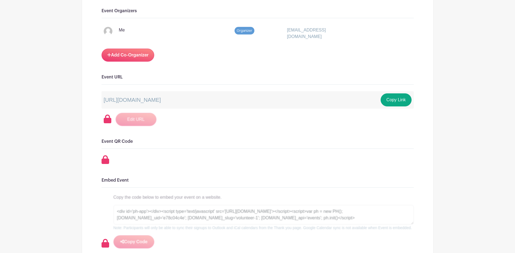
click at [114, 140] on h6 "Event QR Code" at bounding box center [258, 141] width 312 height 5
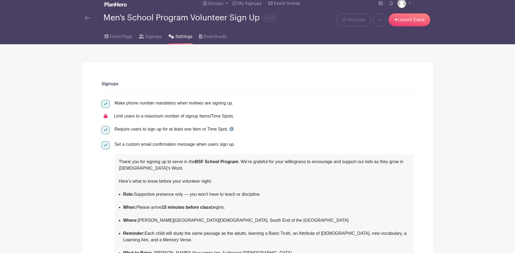
scroll to position [0, 0]
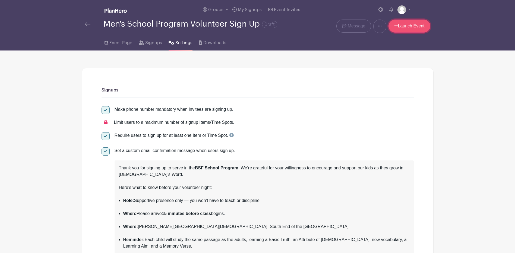
click at [403, 25] on link "Launch Event" at bounding box center [410, 26] width 42 height 13
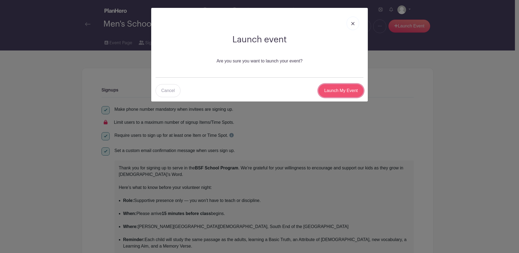
click at [338, 88] on input "Launch My Event" at bounding box center [341, 90] width 45 height 13
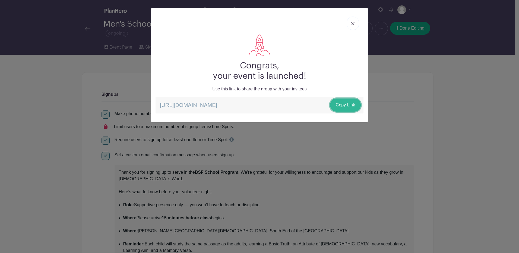
click at [343, 101] on link "Copy Link" at bounding box center [345, 105] width 31 height 13
click at [353, 20] on link at bounding box center [353, 24] width 12 height 14
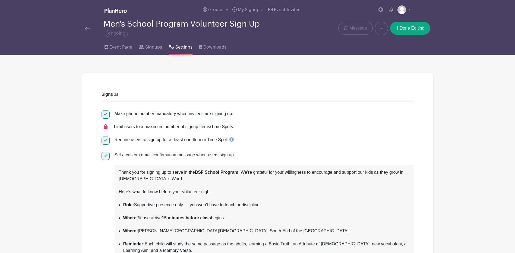
click at [86, 27] on img at bounding box center [87, 29] width 5 height 4
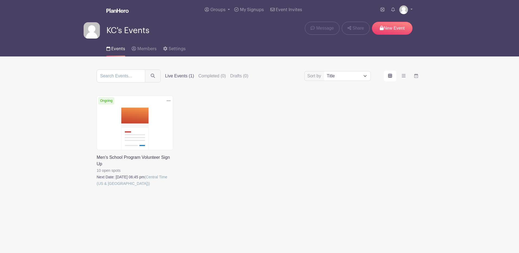
click at [168, 99] on icon at bounding box center [169, 101] width 4 height 4
drag, startPoint x: 245, startPoint y: 117, endPoint x: 256, endPoint y: 115, distance: 11.7
click at [245, 117] on div "Delete Event Are you sure you want to delete this Event? Yes, Delete No, Cancel…" at bounding box center [259, 149] width 332 height 106
click at [97, 187] on link at bounding box center [97, 187] width 0 height 0
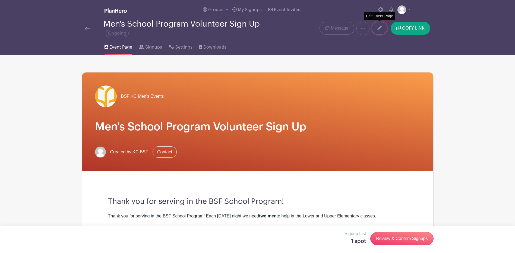
click at [380, 27] on icon at bounding box center [380, 28] width 4 height 4
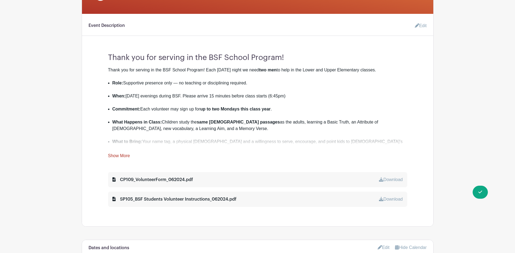
scroll to position [75, 0]
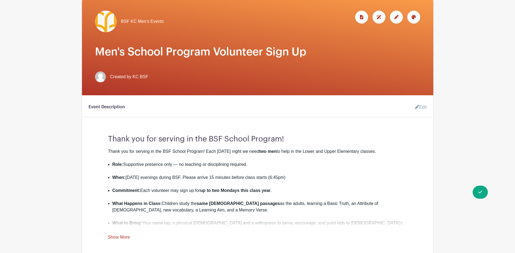
click at [396, 15] on icon at bounding box center [396, 17] width 4 height 4
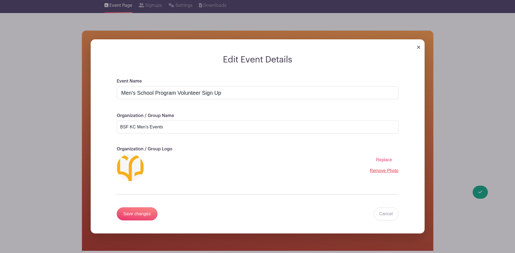
scroll to position [34, 0]
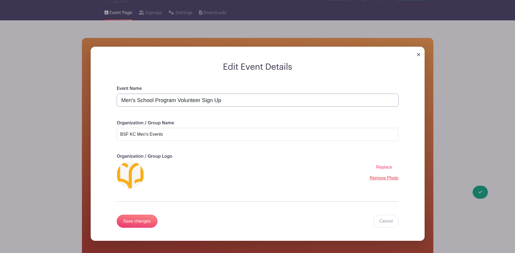
click at [122, 100] on input "Men's School Program Volunteer Sign Up" at bounding box center [258, 100] width 282 height 13
type input "BSF Men's School Program Volunteer Sign Up"
click at [146, 220] on input "Save changes" at bounding box center [137, 221] width 41 height 13
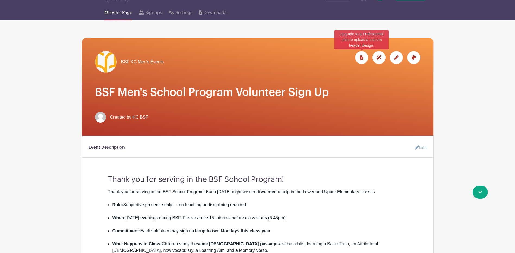
click at [362, 58] on icon at bounding box center [361, 57] width 3 height 4
click at [361, 56] on icon at bounding box center [361, 57] width 3 height 4
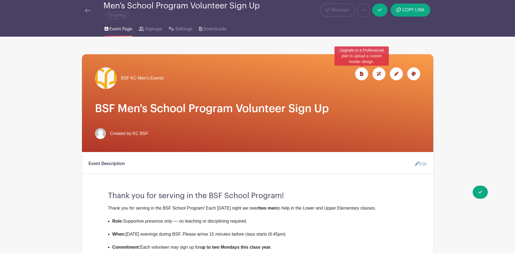
scroll to position [0, 0]
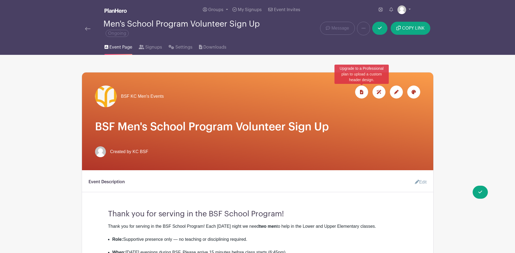
click at [414, 89] on div at bounding box center [413, 92] width 13 height 13
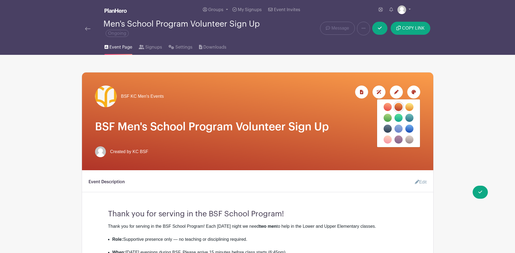
click at [409, 127] on label "filters" at bounding box center [410, 129] width 8 height 8
click at [0, 0] on input "filters" at bounding box center [0, 0] width 0 height 0
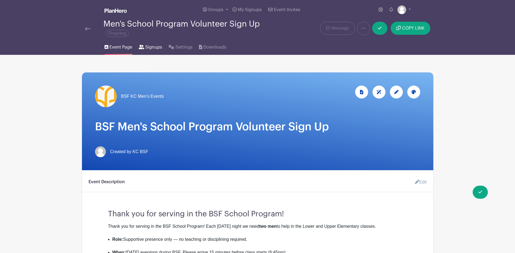
click at [149, 48] on span "Signups" at bounding box center [153, 47] width 17 height 7
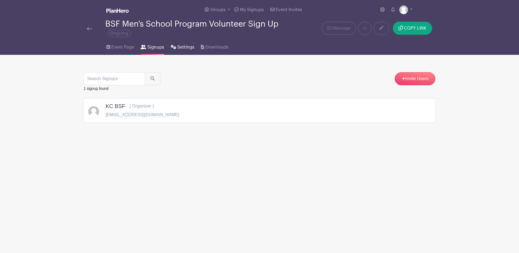
click at [181, 42] on link "Settings" at bounding box center [183, 45] width 24 height 17
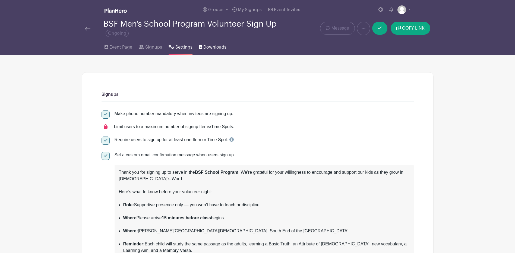
click at [207, 44] on link "Downloads" at bounding box center [212, 45] width 27 height 17
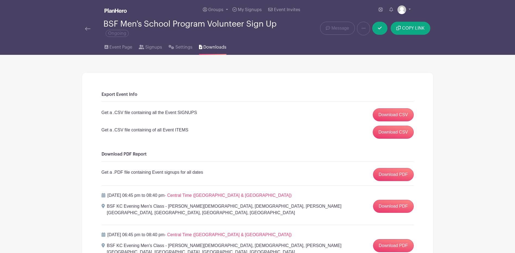
click at [85, 27] on img at bounding box center [87, 29] width 5 height 4
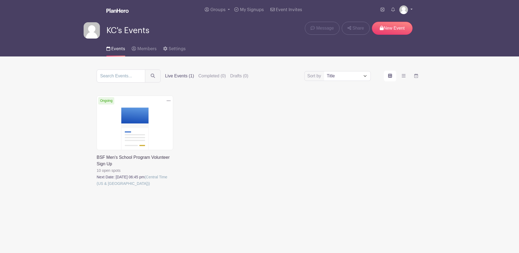
click at [409, 10] on link at bounding box center [406, 9] width 13 height 9
click at [385, 21] on link "My account" at bounding box center [391, 22] width 43 height 9
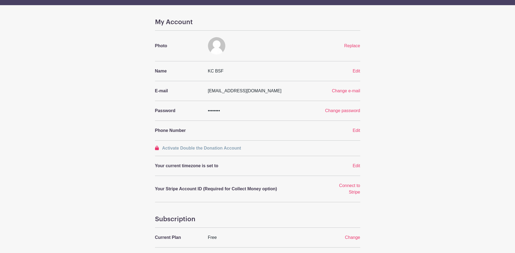
scroll to position [27, 0]
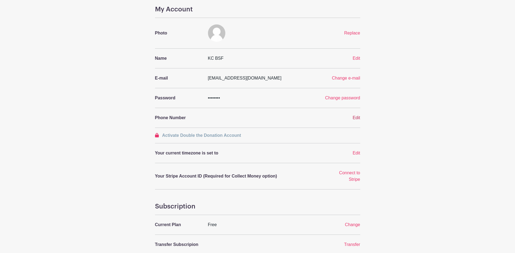
click at [357, 116] on span "Edit" at bounding box center [357, 117] width 8 height 5
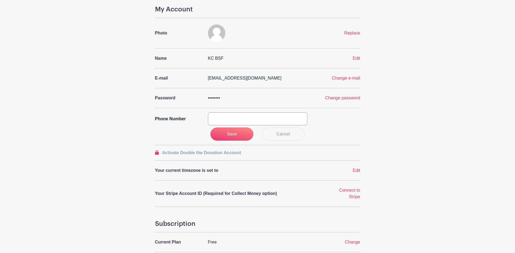
click at [220, 120] on input "text" at bounding box center [257, 118] width 99 height 13
type input "9132265920"
click at [235, 134] on input "Save" at bounding box center [232, 134] width 43 height 13
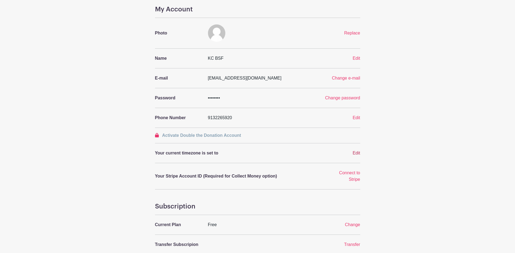
click at [356, 153] on span "Edit" at bounding box center [357, 153] width 8 height 5
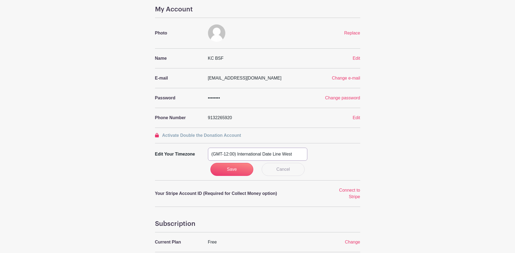
click at [261, 155] on select "(GMT-12:00) International Date Line West (GMT-11:00) American Samoa (GMT-11:00)…" at bounding box center [257, 154] width 99 height 13
select select "Central Time (US & Canada)"
click at [208, 148] on select "(GMT-12:00) International Date Line West (GMT-11:00) American Samoa (GMT-11:00)…" at bounding box center [257, 154] width 99 height 13
click at [225, 172] on input "Save" at bounding box center [232, 169] width 43 height 13
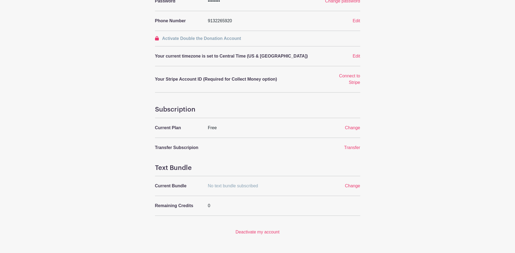
scroll to position [136, 0]
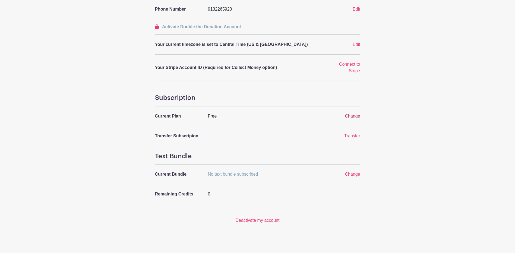
click at [355, 116] on span "Change" at bounding box center [352, 116] width 15 height 5
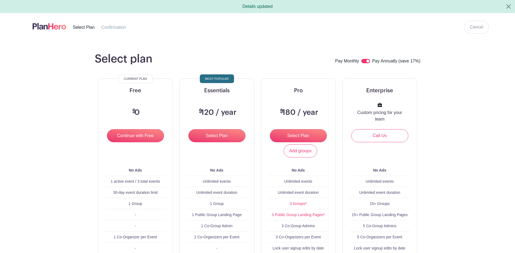
click at [365, 59] on input "checkbox" at bounding box center [366, 61] width 9 height 4
checkbox input "false"
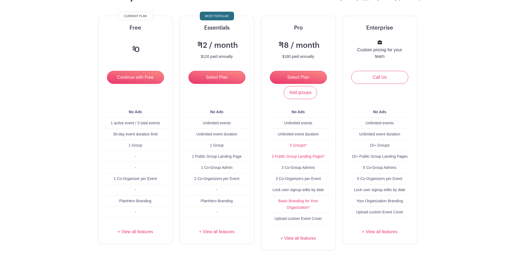
scroll to position [62, 0]
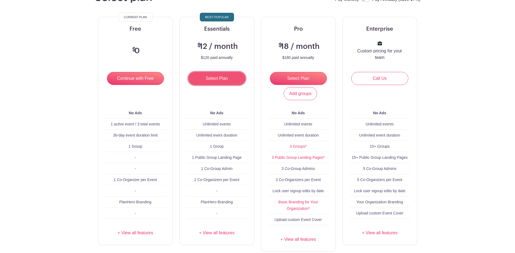
click at [211, 80] on input "Select Plan" at bounding box center [217, 78] width 57 height 13
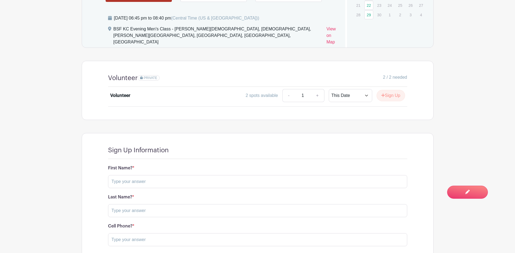
scroll to position [391, 0]
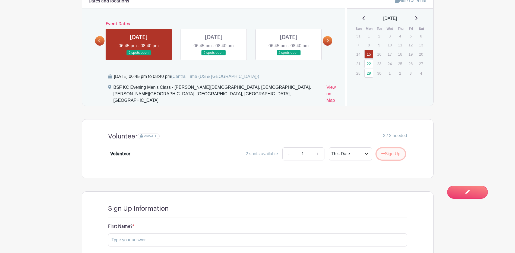
click at [390, 148] on button "Sign Up" at bounding box center [391, 153] width 29 height 11
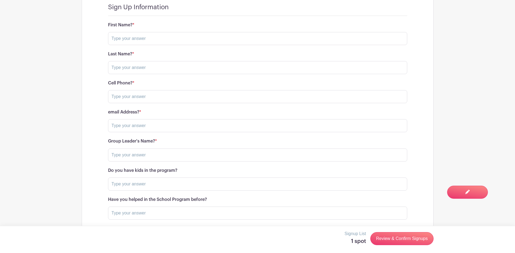
scroll to position [635, 0]
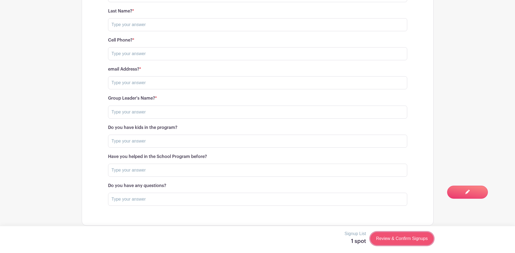
click at [411, 237] on link "Review & Confirm Signups" at bounding box center [402, 238] width 63 height 13
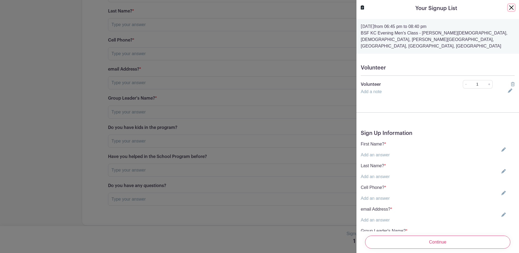
click at [509, 4] on button "Close" at bounding box center [512, 7] width 7 height 7
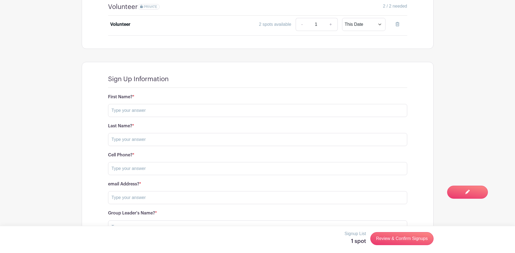
scroll to position [472, 0]
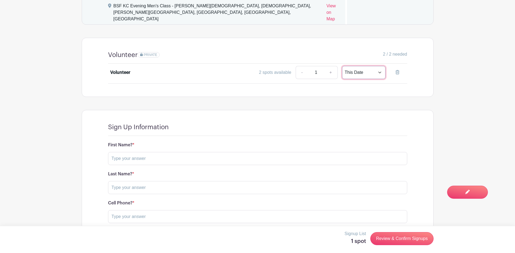
click at [378, 66] on select "This Date Select Dates" at bounding box center [363, 72] width 43 height 13
drag, startPoint x: 378, startPoint y: 67, endPoint x: 375, endPoint y: 68, distance: 2.8
click at [378, 67] on select "This Date Select Dates" at bounding box center [363, 72] width 43 height 13
select select "select_dates"
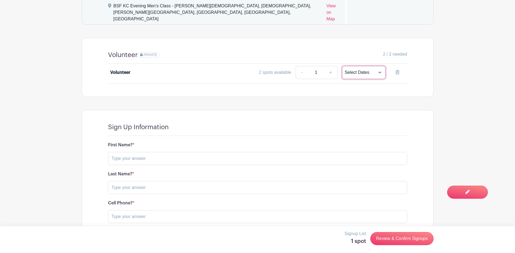
click at [342, 66] on select "This Date Select Dates" at bounding box center [363, 72] width 43 height 13
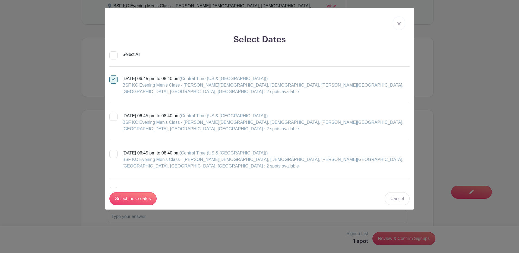
drag, startPoint x: 400, startPoint y: 22, endPoint x: 404, endPoint y: 24, distance: 4.6
click at [400, 22] on img at bounding box center [399, 23] width 3 height 3
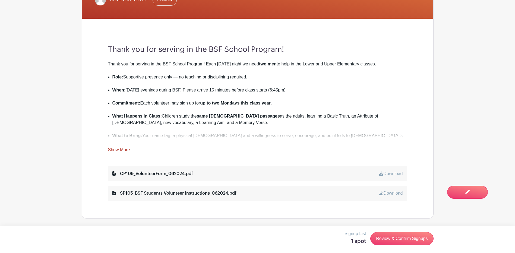
scroll to position [65, 0]
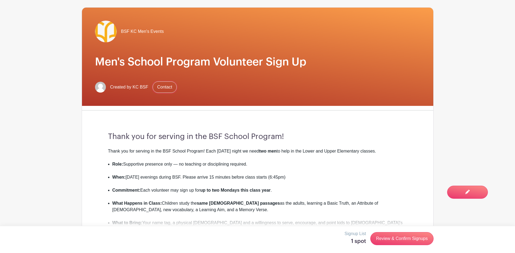
click at [163, 85] on link "Contact" at bounding box center [165, 86] width 24 height 11
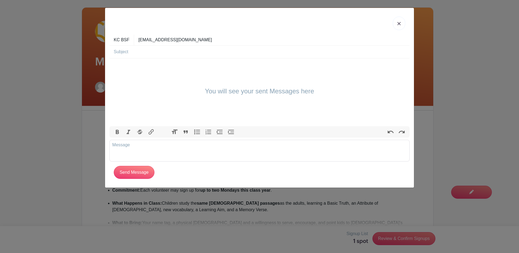
click at [402, 21] on link at bounding box center [399, 24] width 12 height 14
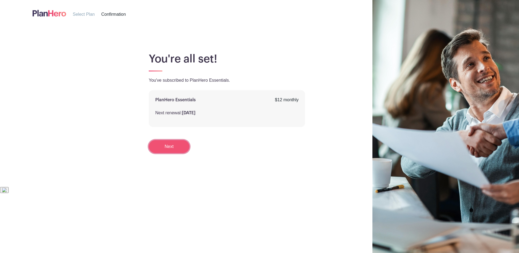
click at [173, 146] on link "Next" at bounding box center [169, 146] width 41 height 13
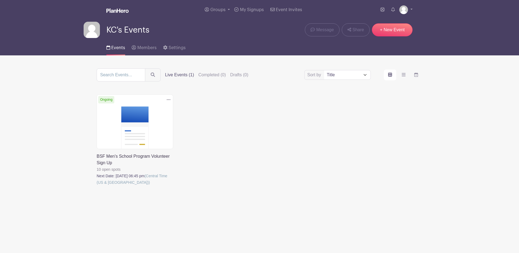
click at [170, 99] on icon at bounding box center [169, 99] width 4 height 1
click at [97, 186] on link at bounding box center [97, 186] width 0 height 0
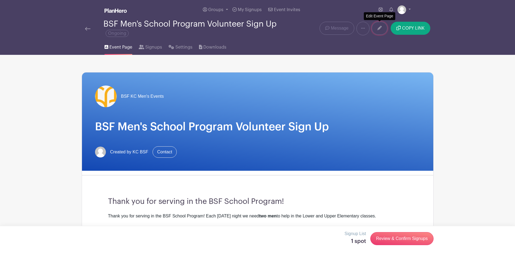
click at [378, 26] on icon at bounding box center [380, 28] width 4 height 4
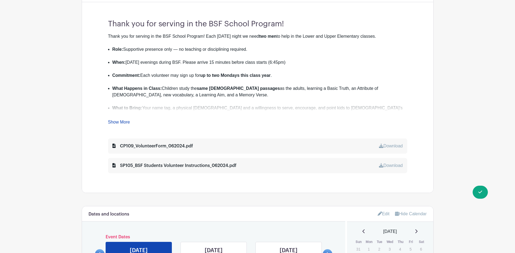
scroll to position [299, 0]
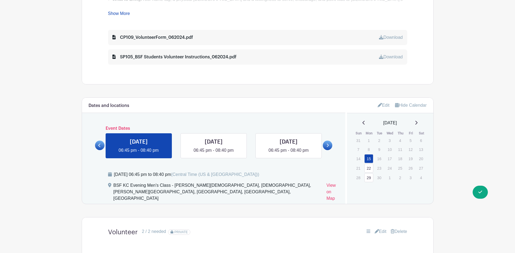
click at [380, 103] on link "Edit" at bounding box center [384, 105] width 12 height 9
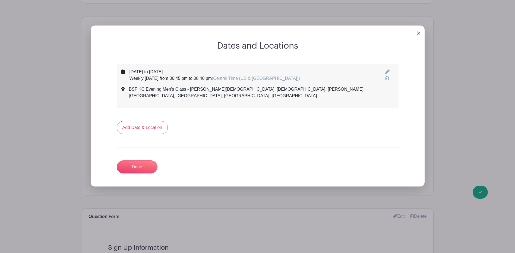
scroll to position [380, 0]
click at [385, 69] on icon at bounding box center [387, 71] width 4 height 4
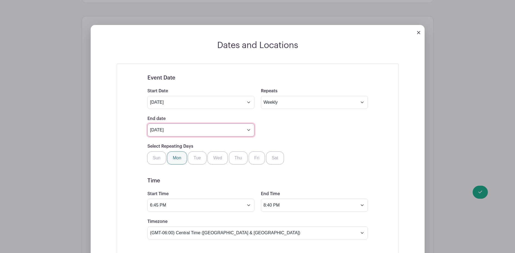
click at [249, 130] on input "[DATE]" at bounding box center [200, 130] width 107 height 13
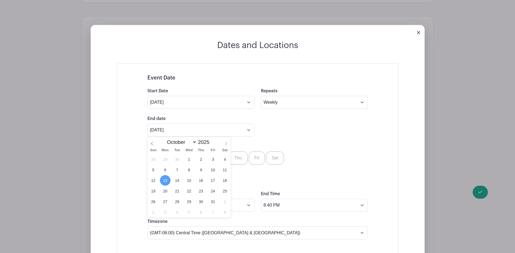
click at [225, 143] on icon at bounding box center [226, 144] width 4 height 4
select select "11"
click at [225, 143] on icon at bounding box center [226, 144] width 4 height 4
type input "2026"
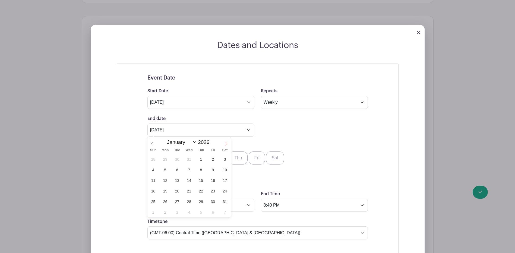
click at [225, 143] on icon at bounding box center [226, 144] width 4 height 4
select select "3"
click at [164, 201] on span "27" at bounding box center [165, 201] width 11 height 11
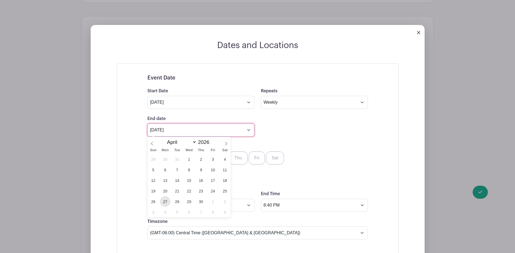
type input "[DATE]"
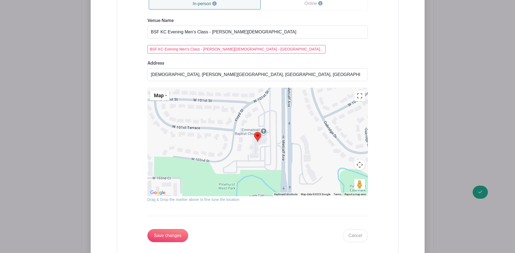
scroll to position [706, 0]
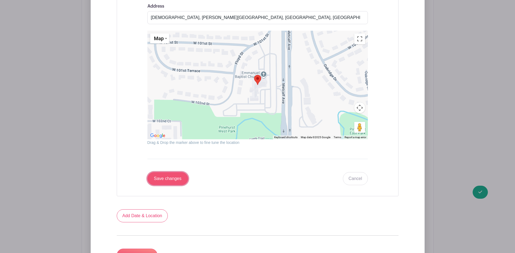
click at [174, 180] on input "Save changes" at bounding box center [167, 178] width 41 height 13
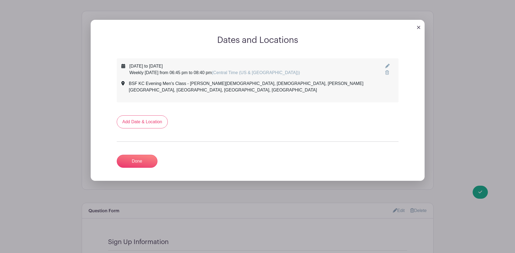
scroll to position [337, 0]
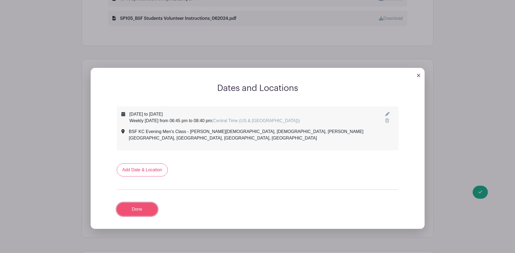
click at [137, 203] on link "Done" at bounding box center [137, 209] width 41 height 13
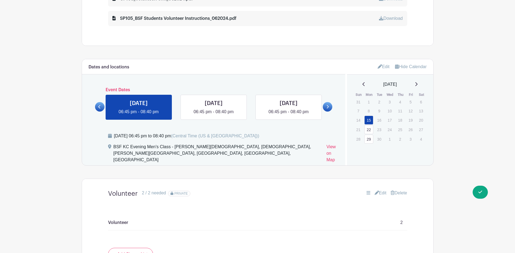
click at [418, 83] on icon at bounding box center [417, 84] width 2 height 4
click at [418, 83] on icon at bounding box center [416, 84] width 3 height 4
click at [381, 65] on link "Edit" at bounding box center [384, 66] width 12 height 9
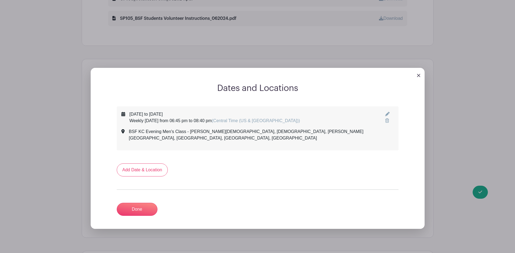
click at [385, 112] on icon at bounding box center [387, 114] width 4 height 4
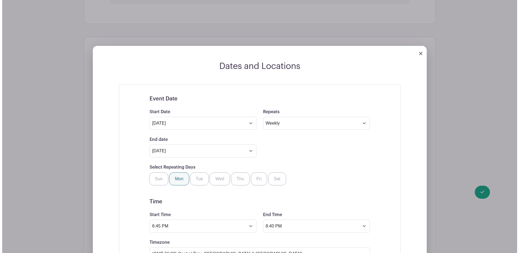
scroll to position [310, 0]
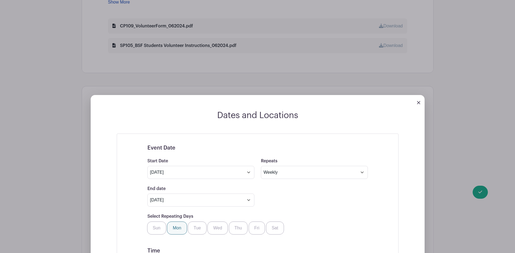
click at [419, 102] on img at bounding box center [418, 102] width 3 height 3
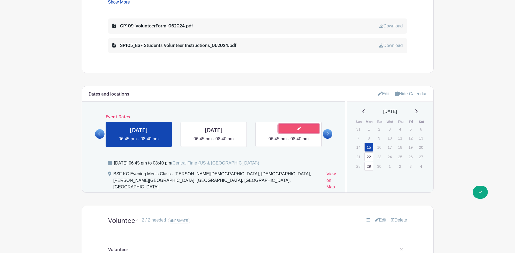
click at [299, 129] on icon at bounding box center [299, 129] width 4 height 4
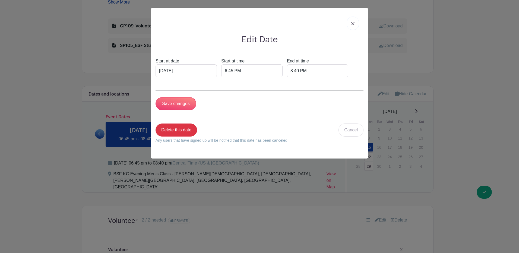
click at [354, 23] on img at bounding box center [353, 23] width 3 height 3
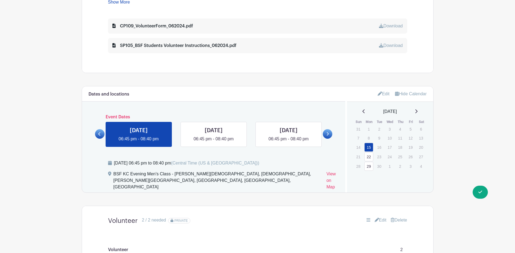
click at [418, 111] on icon at bounding box center [416, 111] width 3 height 4
click at [418, 111] on icon at bounding box center [417, 111] width 2 height 4
click at [368, 148] on link "15" at bounding box center [369, 148] width 9 height 9
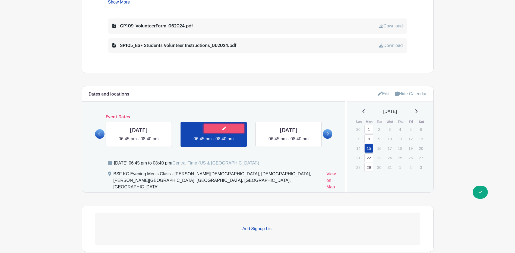
click at [227, 127] on link at bounding box center [224, 128] width 41 height 8
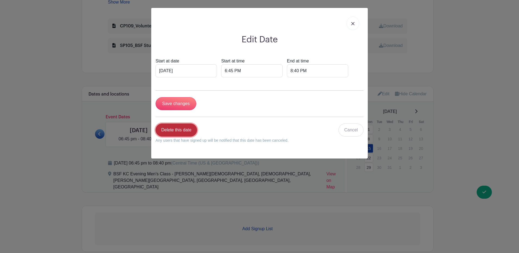
click at [175, 131] on link "Delete this date" at bounding box center [177, 130] width 42 height 13
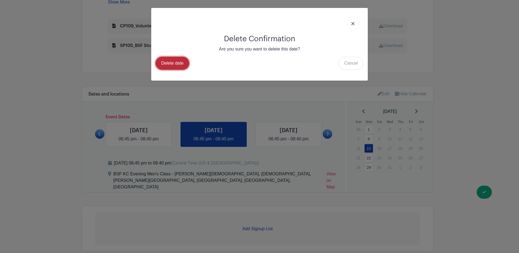
click at [174, 59] on link "Delete date" at bounding box center [173, 63] width 34 height 13
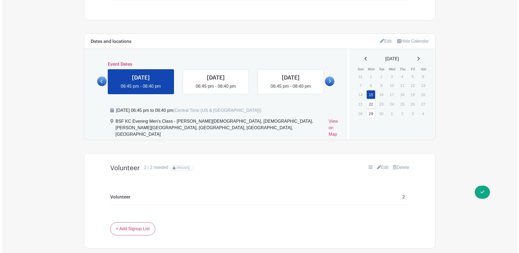
scroll to position [380, 0]
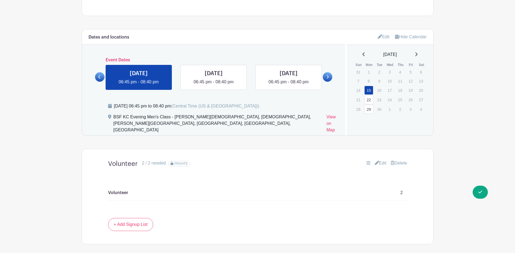
click at [418, 54] on icon at bounding box center [416, 54] width 3 height 4
click at [381, 35] on link "Edit" at bounding box center [384, 36] width 12 height 9
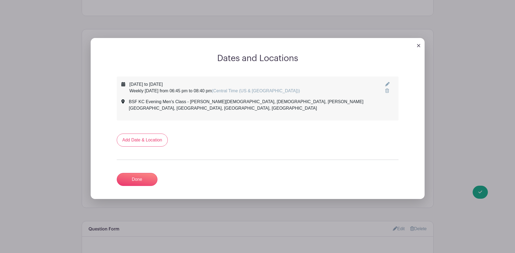
click at [418, 45] on img at bounding box center [418, 45] width 3 height 3
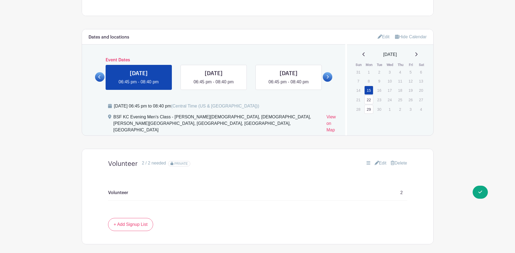
click at [418, 54] on icon at bounding box center [416, 54] width 3 height 4
click at [418, 54] on icon at bounding box center [417, 54] width 2 height 4
click at [418, 54] on icon at bounding box center [416, 54] width 3 height 4
click at [368, 98] on link "22" at bounding box center [369, 100] width 9 height 9
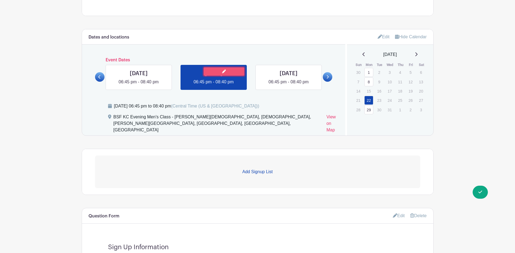
click at [222, 70] on icon at bounding box center [224, 72] width 4 height 4
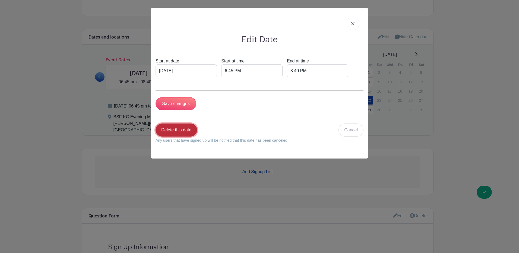
click at [177, 130] on link "Delete this date" at bounding box center [177, 130] width 42 height 13
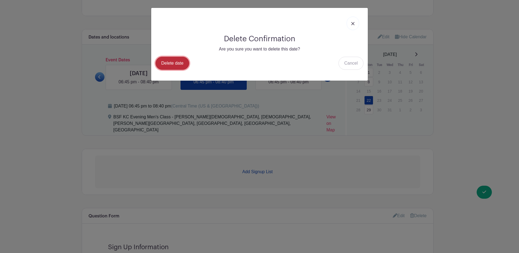
click at [169, 61] on link "Delete date" at bounding box center [173, 63] width 34 height 13
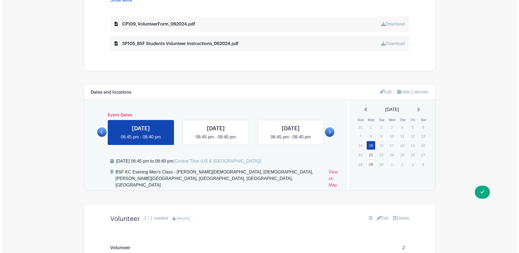
scroll to position [326, 0]
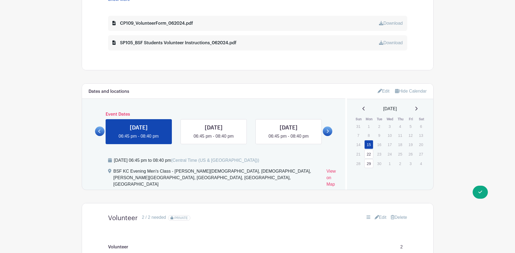
click at [418, 108] on icon at bounding box center [416, 108] width 3 height 4
click at [418, 107] on icon at bounding box center [416, 108] width 3 height 4
click at [368, 164] on link "29" at bounding box center [369, 163] width 9 height 9
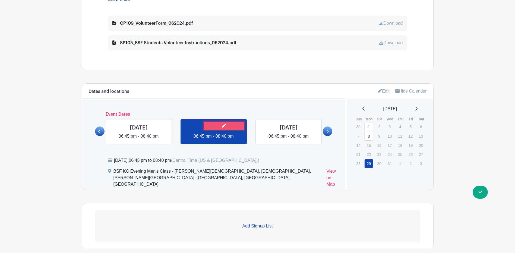
click at [227, 124] on link at bounding box center [224, 126] width 41 height 8
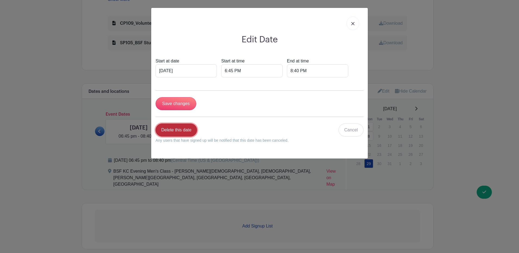
click at [170, 128] on link "Delete this date" at bounding box center [177, 130] width 42 height 13
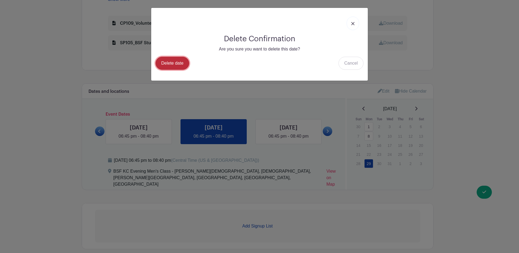
click at [168, 61] on link "Delete date" at bounding box center [173, 63] width 34 height 13
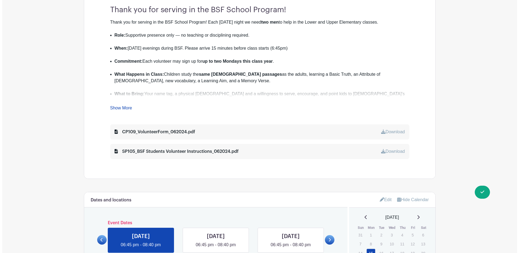
scroll to position [299, 0]
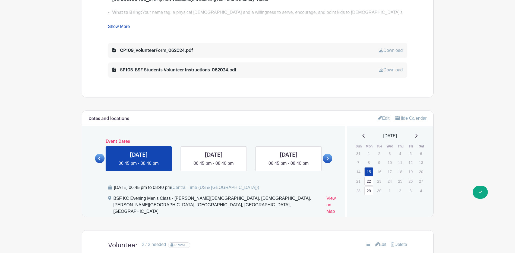
click at [418, 136] on icon at bounding box center [417, 136] width 2 height 4
click at [418, 136] on icon at bounding box center [416, 136] width 3 height 4
click at [418, 136] on icon at bounding box center [417, 136] width 2 height 4
click at [363, 136] on icon at bounding box center [364, 136] width 3 height 4
click at [418, 134] on icon at bounding box center [416, 136] width 3 height 4
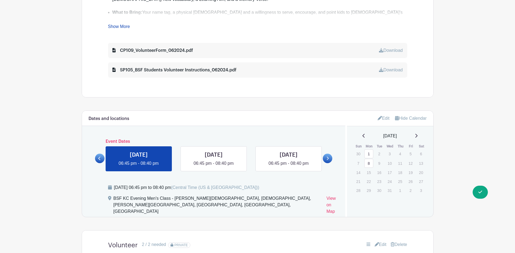
click at [418, 134] on icon at bounding box center [416, 136] width 3 height 4
click at [420, 134] on div "January 2026" at bounding box center [390, 136] width 73 height 7
click at [418, 135] on icon at bounding box center [416, 136] width 3 height 4
click at [368, 171] on link "16" at bounding box center [369, 172] width 9 height 9
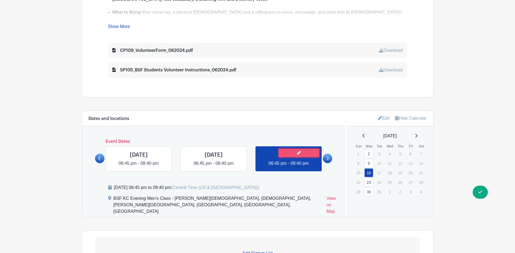
click at [299, 153] on icon at bounding box center [299, 153] width 4 height 4
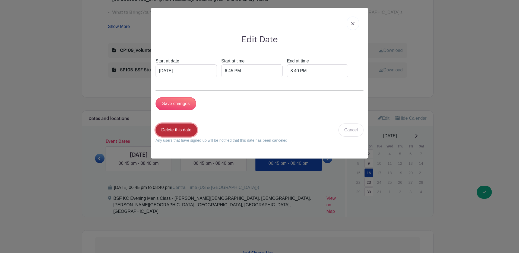
click at [177, 130] on link "Delete this date" at bounding box center [177, 130] width 42 height 13
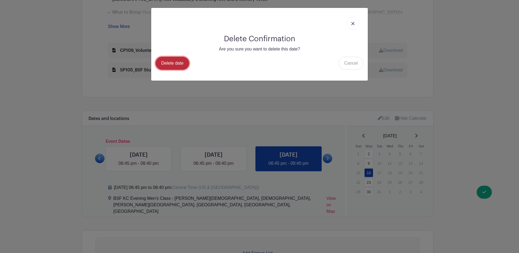
click at [165, 61] on link "Delete date" at bounding box center [173, 63] width 34 height 13
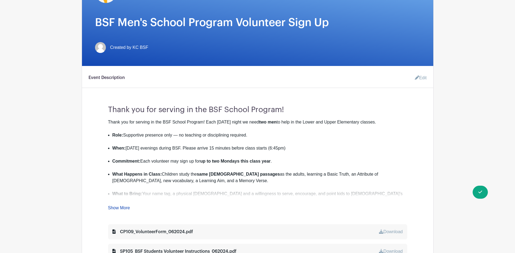
scroll to position [163, 0]
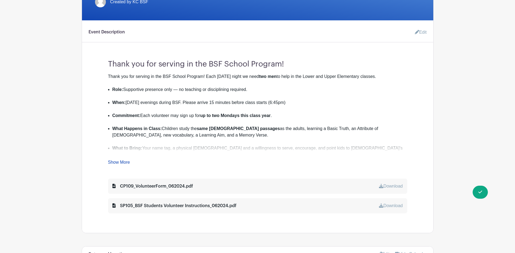
click at [115, 162] on link "Show More" at bounding box center [119, 163] width 22 height 7
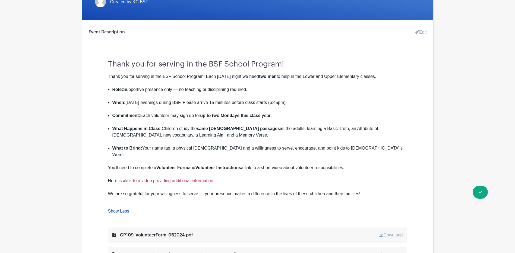
click at [166, 178] on link "link to a video providing additional information" at bounding box center [169, 180] width 88 height 5
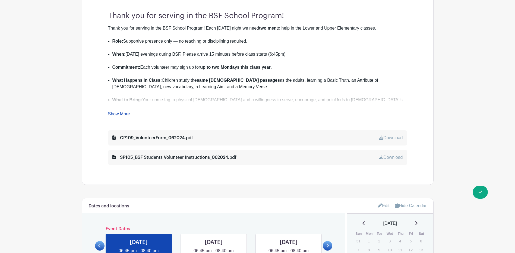
scroll to position [272, 0]
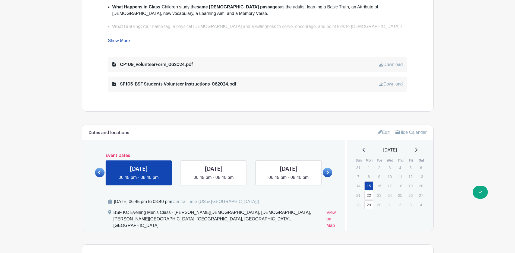
click at [418, 149] on icon at bounding box center [416, 150] width 3 height 4
click at [417, 148] on icon at bounding box center [416, 150] width 3 height 4
click at [417, 148] on div "[DATE]" at bounding box center [390, 150] width 73 height 7
click at [418, 148] on icon at bounding box center [416, 150] width 3 height 4
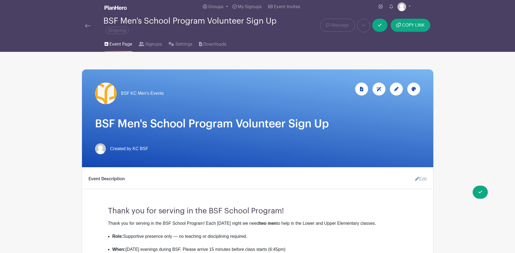
scroll to position [0, 0]
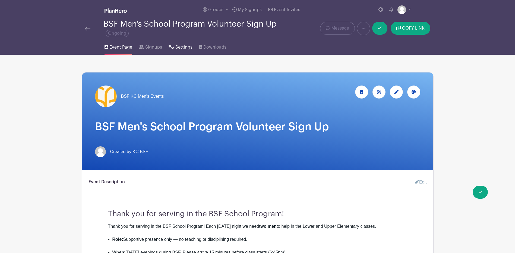
click at [180, 46] on span "Settings" at bounding box center [183, 47] width 17 height 7
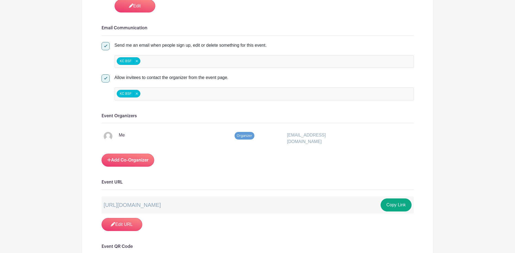
scroll to position [815, 0]
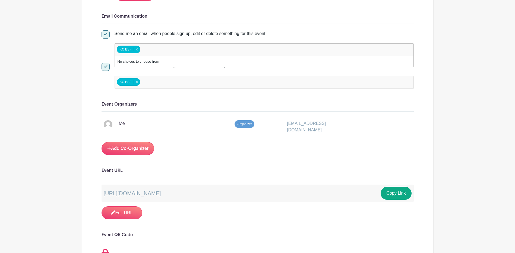
click at [156, 47] on input "false" at bounding box center [166, 50] width 48 height 8
type input "[EMAIL_ADDRESS][DOMAIN_NAME]"
click at [199, 50] on div "KC BSF KC BSF Remove item timnew@onsitelogic.com" at bounding box center [264, 49] width 299 height 13
drag, startPoint x: 190, startPoint y: 48, endPoint x: 142, endPoint y: 49, distance: 48.4
click at [142, 49] on input "[EMAIL_ADDRESS][DOMAIN_NAME]" at bounding box center [166, 50] width 49 height 8
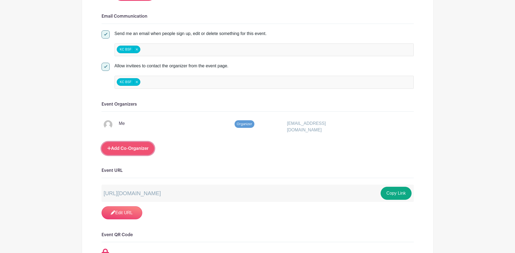
click at [118, 145] on link "Add Co-Organizer" at bounding box center [128, 148] width 53 height 13
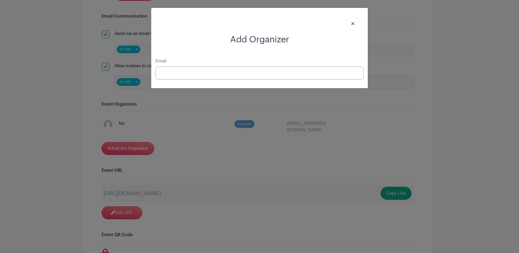
click at [169, 76] on input "Email" at bounding box center [260, 73] width 208 height 13
type input "[EMAIL_ADDRESS][DOMAIN_NAME]"
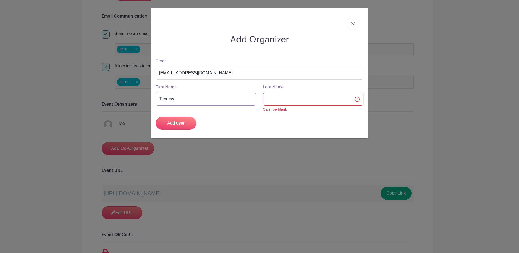
drag, startPoint x: 182, startPoint y: 99, endPoint x: 122, endPoint y: 99, distance: 60.6
click at [122, 99] on div "Add Organizer Email timnew@onsitelogic.com First Name Timnew Last Name Can't be…" at bounding box center [259, 126] width 519 height 253
type input "Tim"
type input "New"
click at [190, 26] on div at bounding box center [260, 23] width 208 height 22
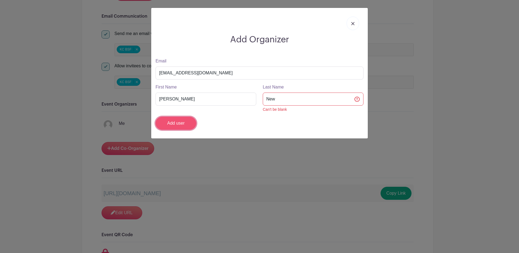
click at [179, 125] on input "Add user" at bounding box center [176, 123] width 41 height 13
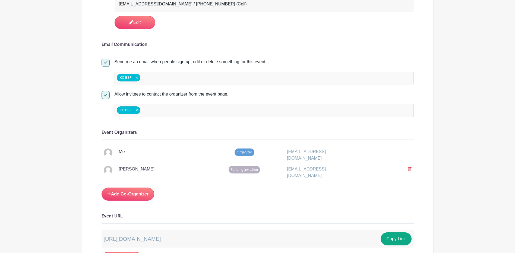
scroll to position [761, 0]
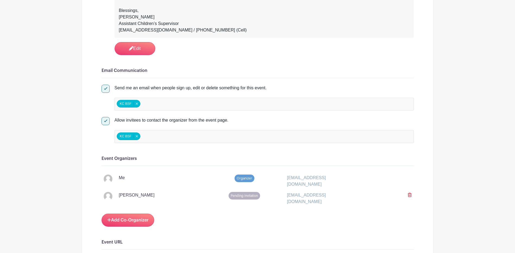
click at [154, 102] on div "KC BSF KC BSF Remove item" at bounding box center [264, 104] width 299 height 13
click at [184, 157] on h6 "Event Organizers" at bounding box center [258, 158] width 312 height 5
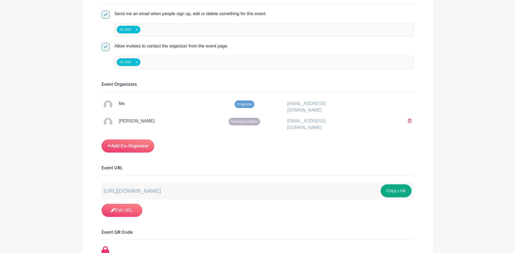
scroll to position [842, 0]
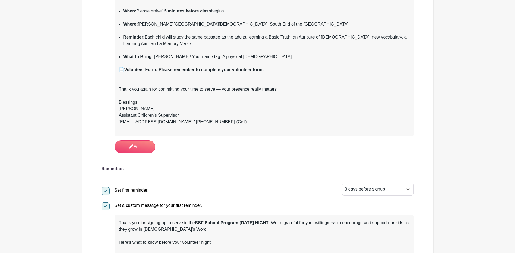
scroll to position [190, 0]
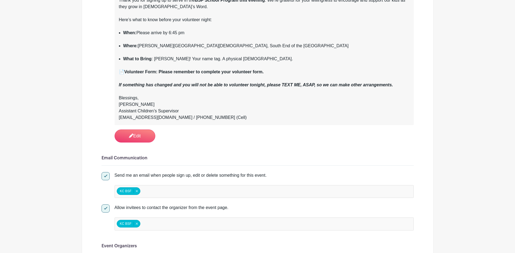
scroll to position [815, 0]
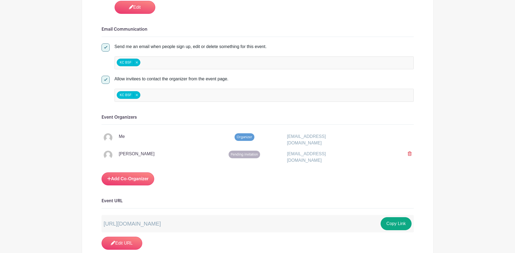
drag, startPoint x: 410, startPoint y: 152, endPoint x: 288, endPoint y: 15, distance: 182.7
click at [410, 152] on icon at bounding box center [410, 154] width 4 height 4
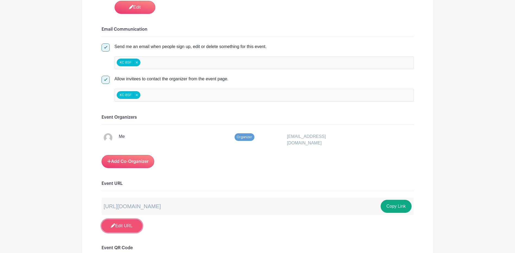
click at [110, 224] on link "Edit URL" at bounding box center [122, 225] width 41 height 13
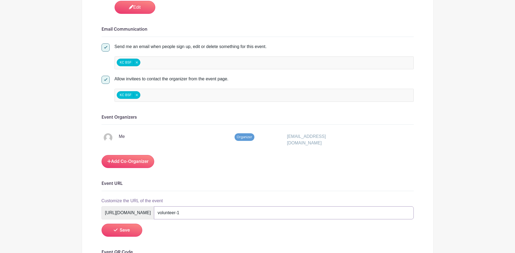
click at [235, 212] on input "volunteer-1" at bounding box center [284, 212] width 260 height 13
drag, startPoint x: 235, startPoint y: 212, endPoint x: 205, endPoint y: 211, distance: 30.4
click at [205, 211] on input "volunteer-1" at bounding box center [284, 212] width 260 height 13
drag, startPoint x: 251, startPoint y: 210, endPoint x: 208, endPoint y: 211, distance: 43.7
click at [208, 211] on input "SchoolVolunteer-Exile" at bounding box center [284, 212] width 260 height 13
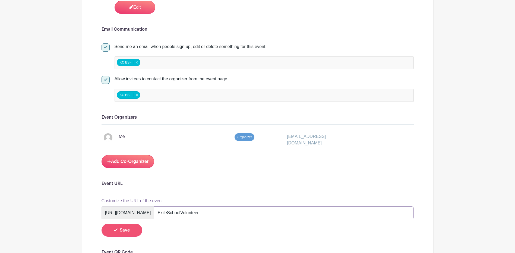
type input "ExileSchoolVolunteer"
click at [114, 232] on button "Save" at bounding box center [122, 230] width 41 height 13
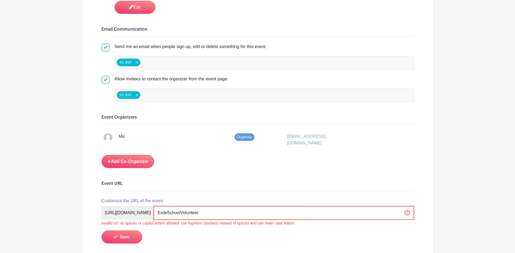
drag, startPoint x: 258, startPoint y: 212, endPoint x: 186, endPoint y: 203, distance: 72.9
click at [186, 203] on form "Customize the URL of the event [URL][DOMAIN_NAME] ExileSchoolVolunteer Invalid …" at bounding box center [258, 221] width 312 height 46
type input "exileschoolvolunteer"
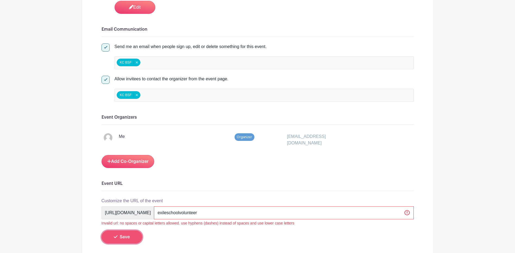
click at [117, 233] on button "Save" at bounding box center [122, 237] width 41 height 13
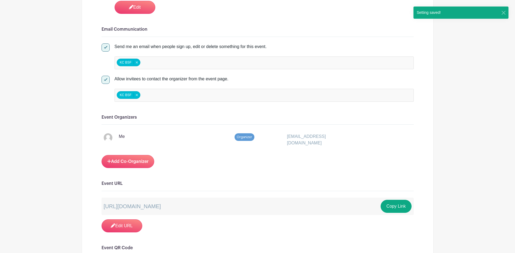
click at [189, 215] on div "[URL][DOMAIN_NAME] Copy Link Edit URL" at bounding box center [258, 215] width 312 height 35
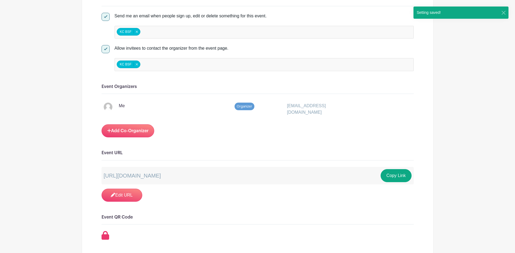
scroll to position [896, 0]
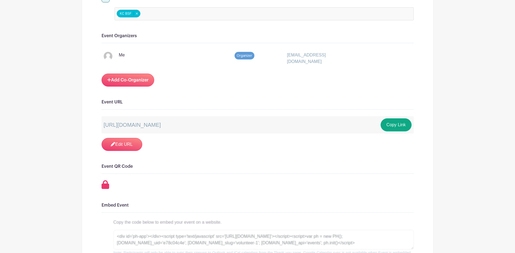
click at [120, 167] on h6 "Event QR Code" at bounding box center [258, 166] width 312 height 5
click at [103, 187] on icon at bounding box center [106, 184] width 8 height 9
click at [280, 120] on div "[URL][DOMAIN_NAME] Copy Link" at bounding box center [258, 124] width 312 height 17
click at [401, 124] on button "Copy Link" at bounding box center [396, 124] width 31 height 13
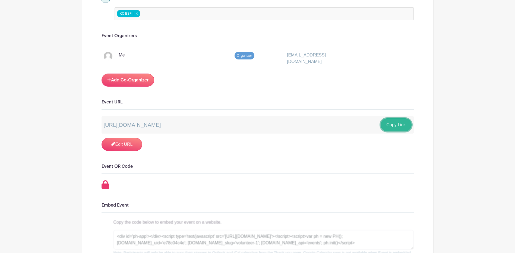
click at [405, 122] on button "Copy Link" at bounding box center [396, 124] width 31 height 13
